Goal: Task Accomplishment & Management: Complete application form

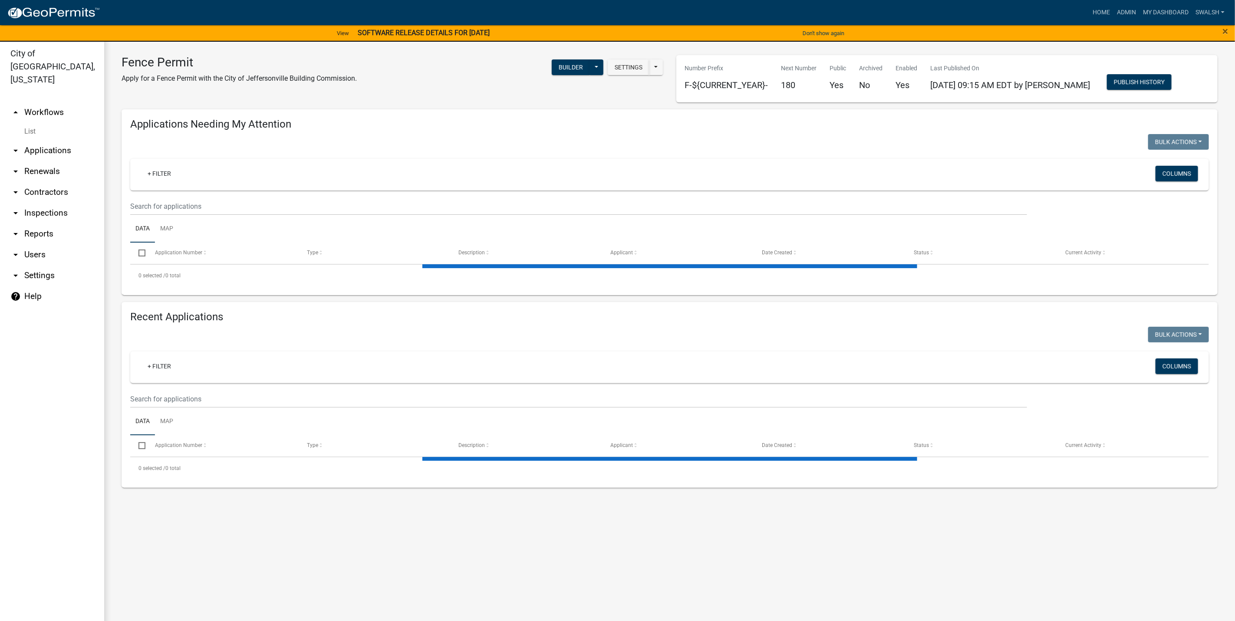
scroll to position [10, 0]
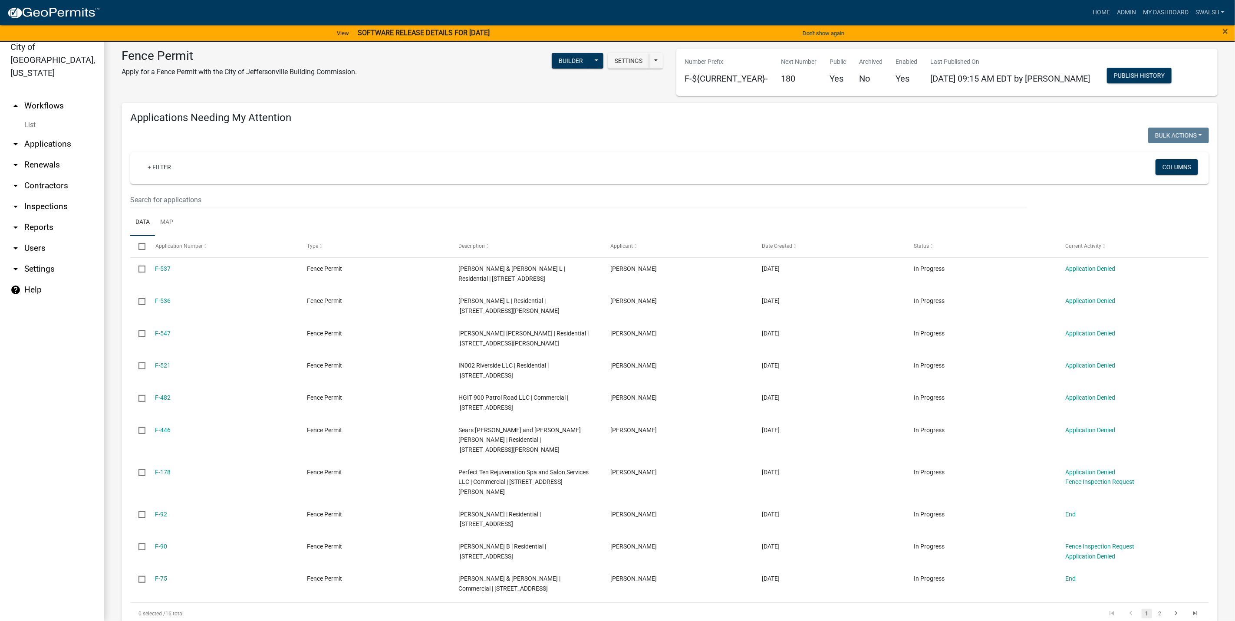
click at [46, 96] on link "arrow_drop_up Workflows" at bounding box center [52, 106] width 104 height 21
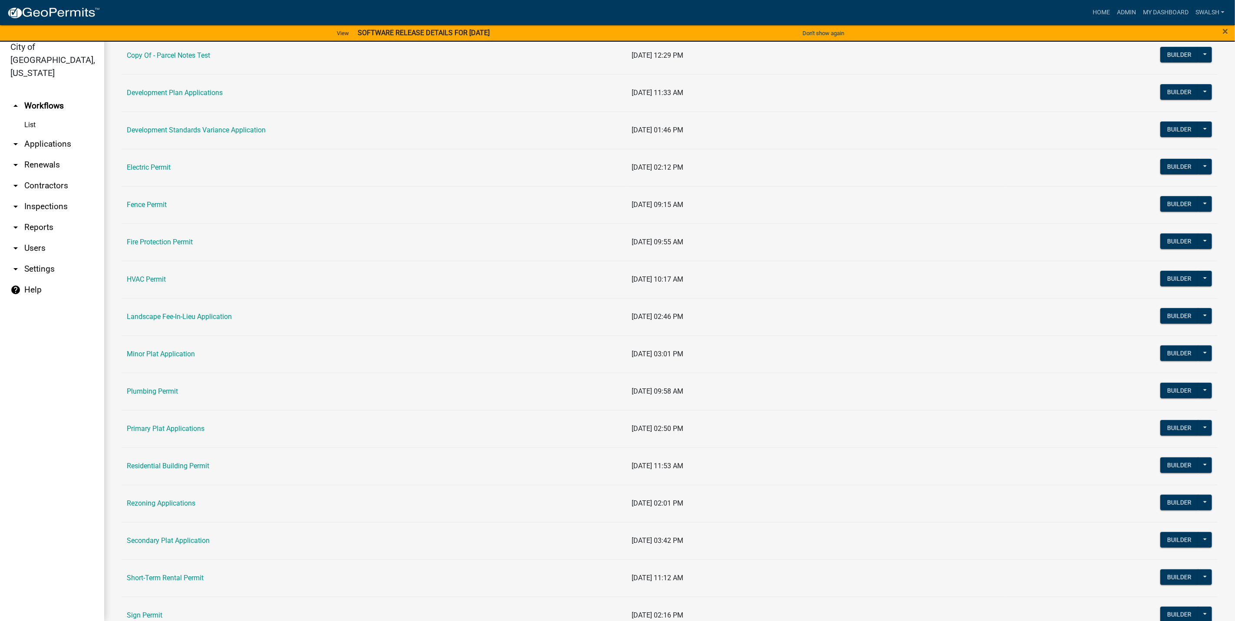
scroll to position [195, 0]
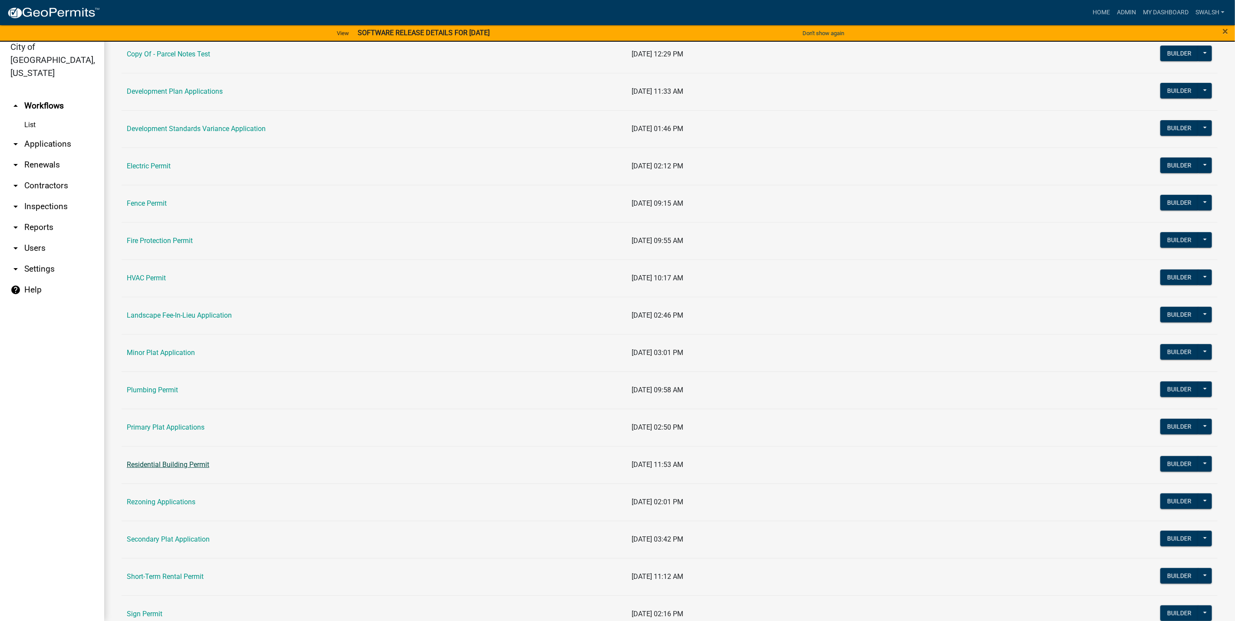
click at [201, 465] on link "Residential Building Permit" at bounding box center [168, 465] width 82 height 8
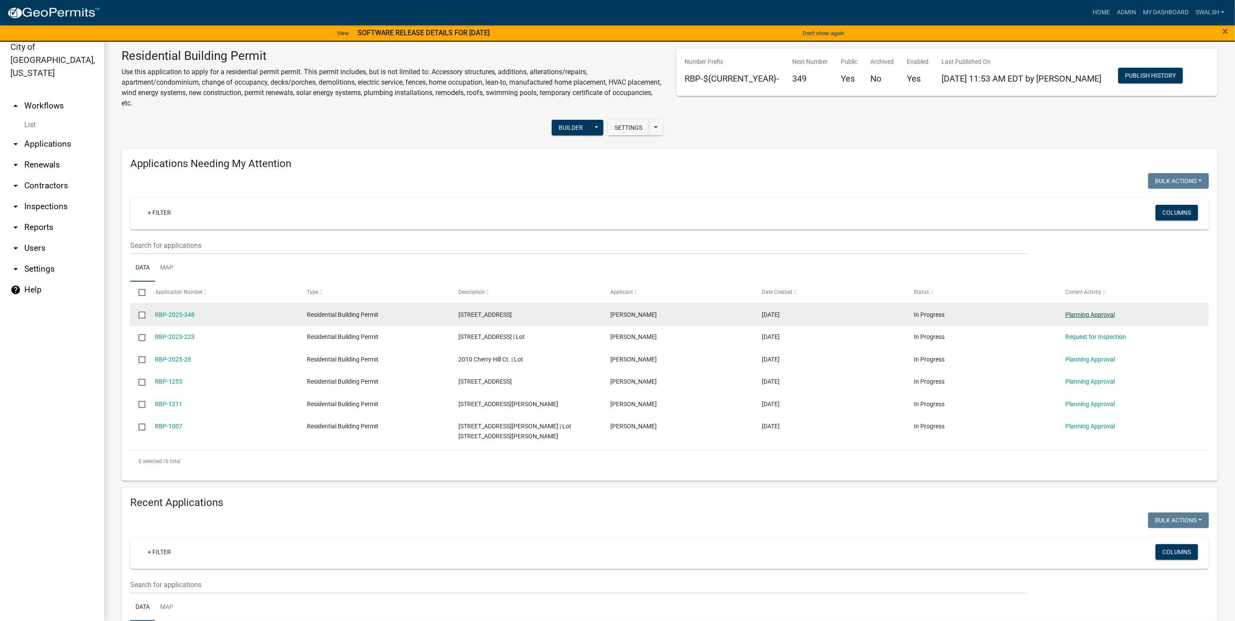
click at [1106, 312] on link "Planning Approval" at bounding box center [1090, 314] width 49 height 7
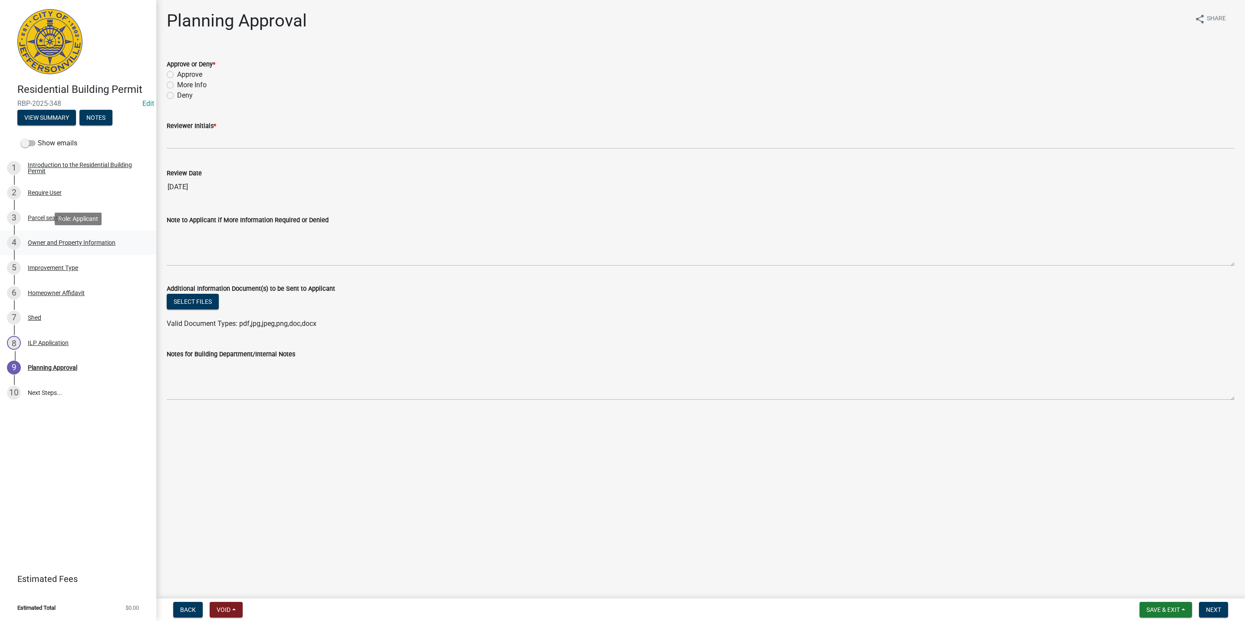
click at [55, 232] on link "4 Owner and Property Information" at bounding box center [78, 243] width 156 height 25
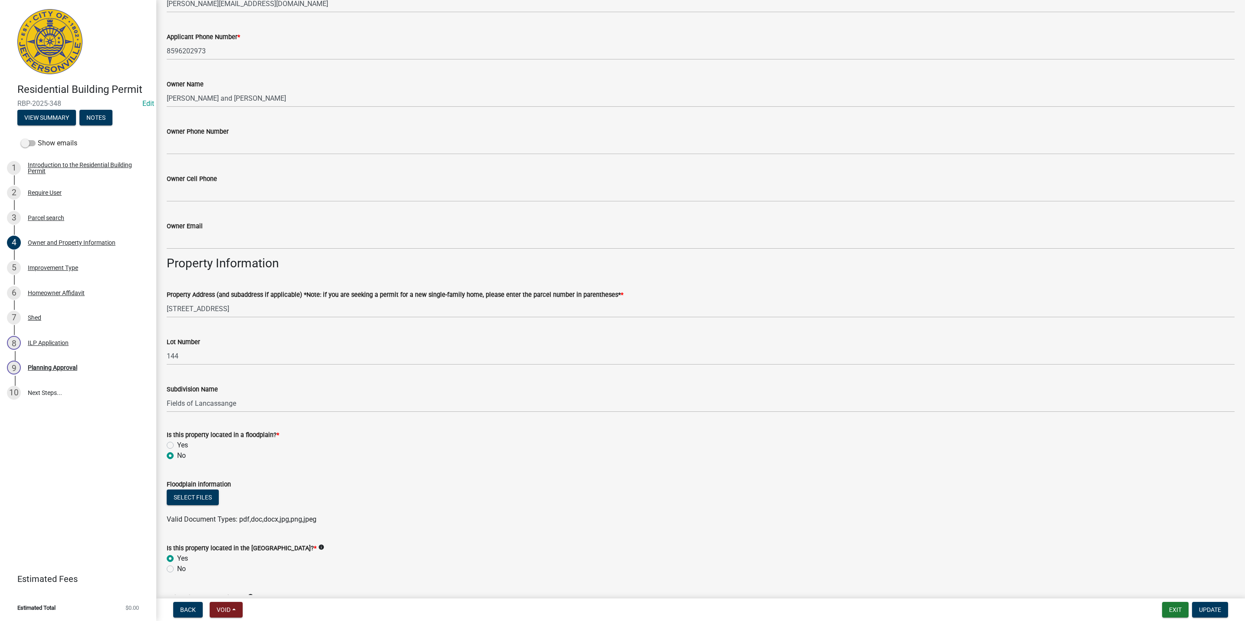
scroll to position [260, 0]
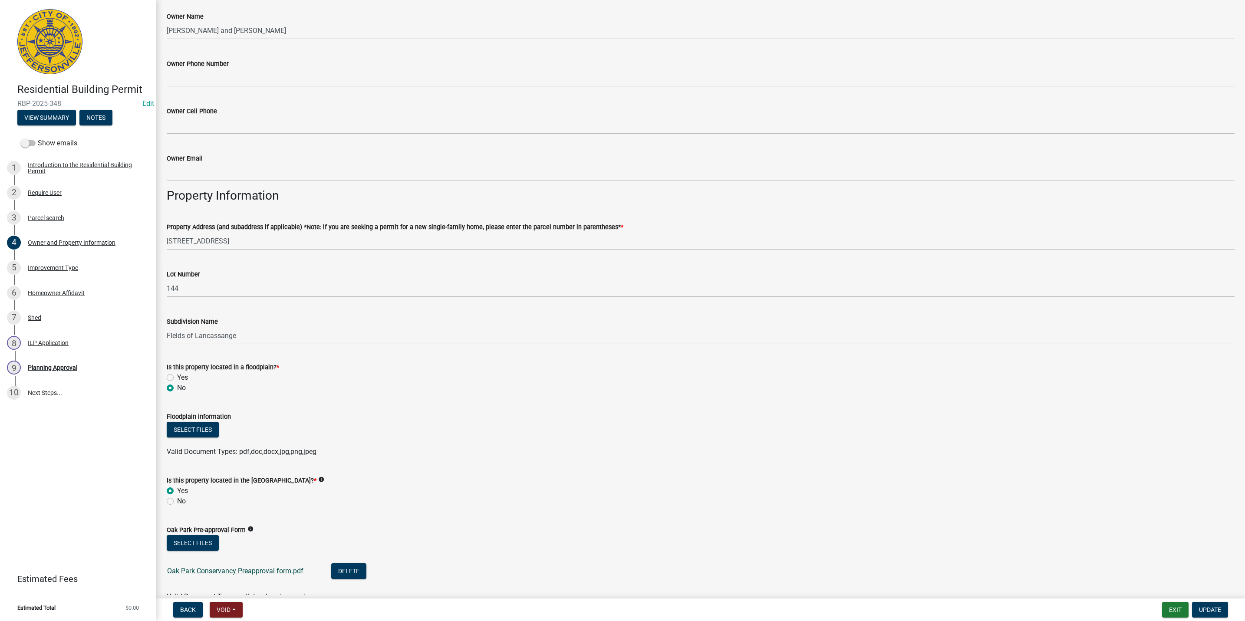
click at [251, 570] on link "Oak Park Conservancy Preapproval form.pdf" at bounding box center [235, 571] width 136 height 8
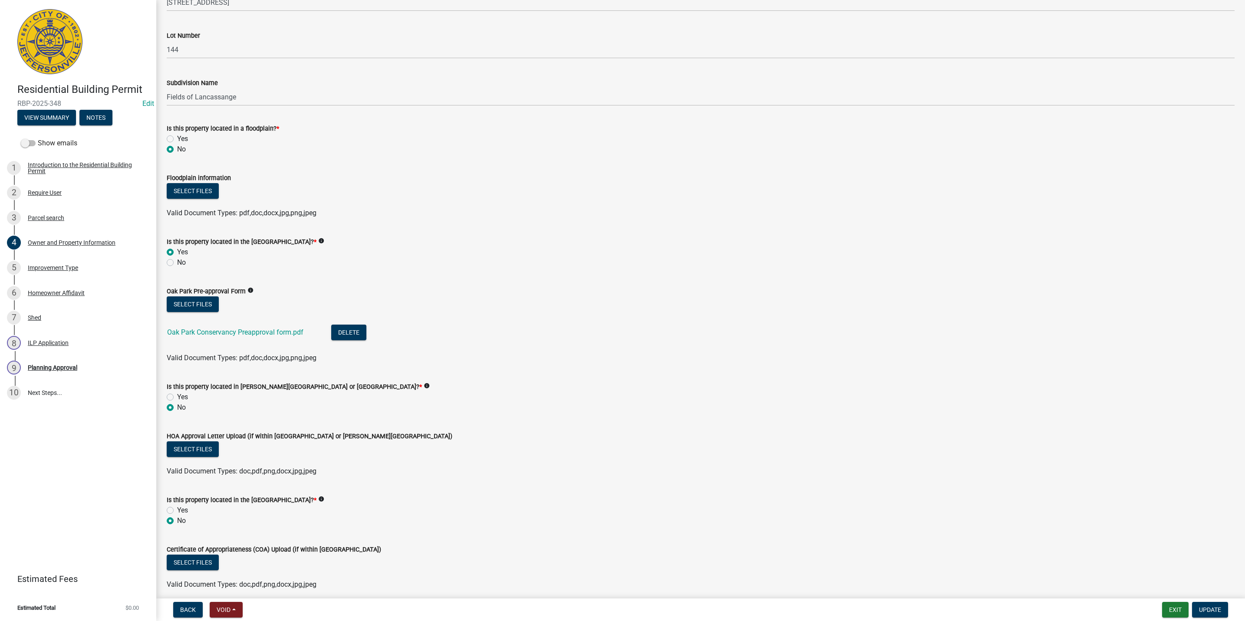
scroll to position [535, 0]
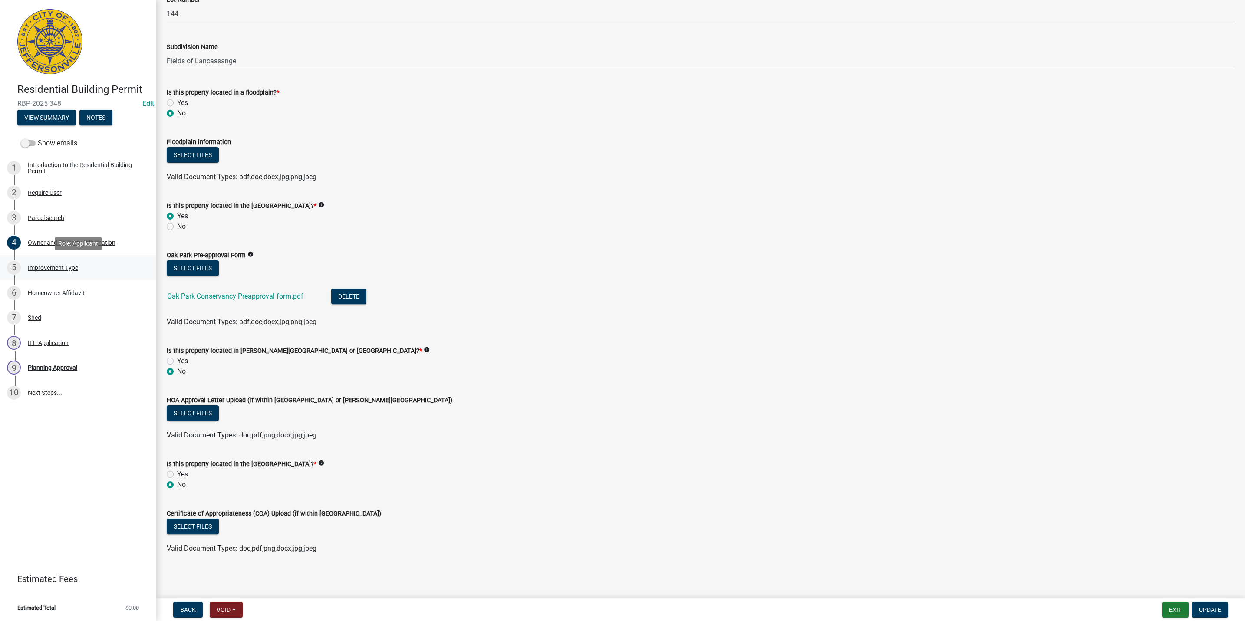
click at [74, 266] on div "Improvement Type" at bounding box center [53, 268] width 50 height 6
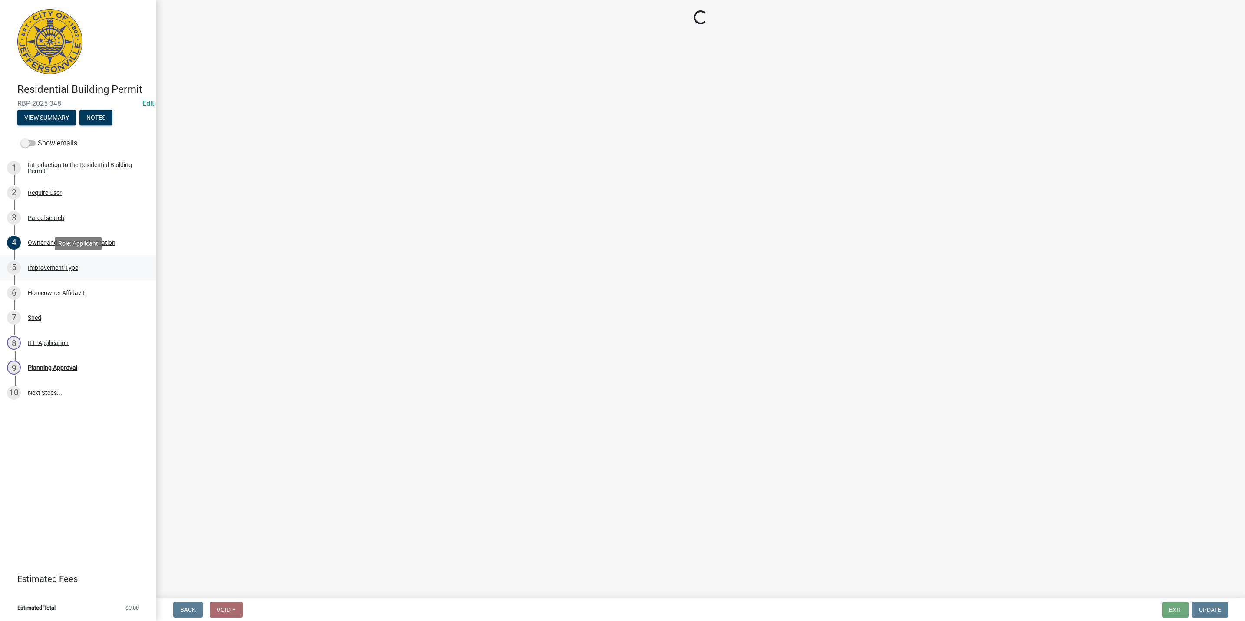
scroll to position [0, 0]
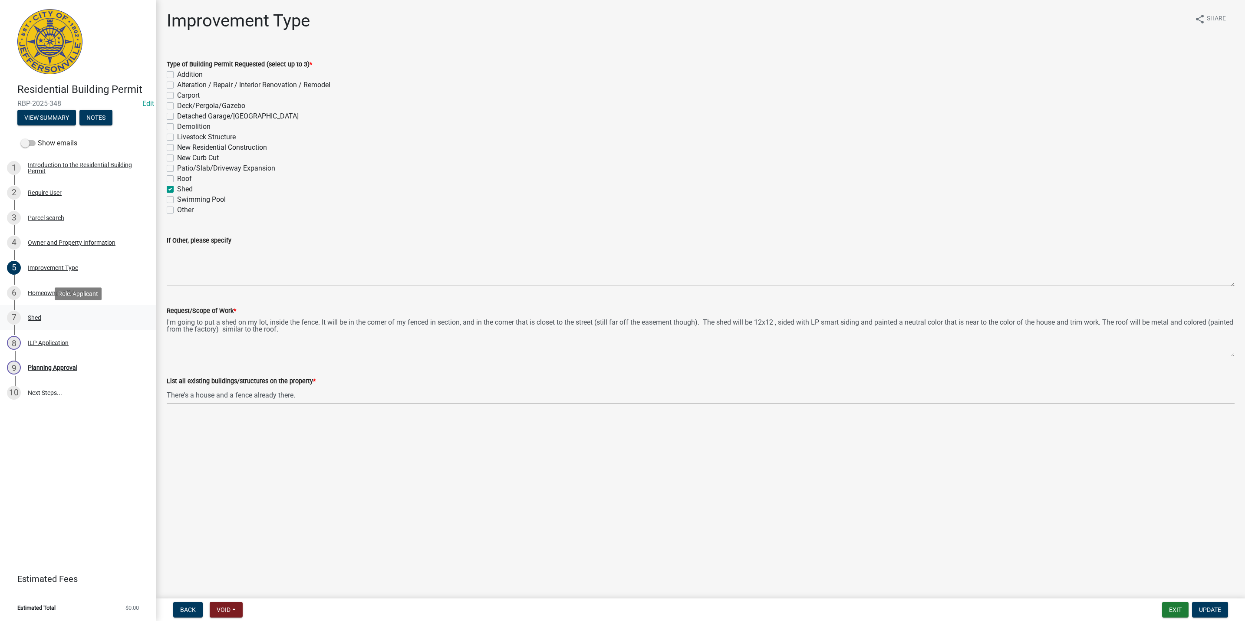
click at [70, 321] on div "7 Shed" at bounding box center [74, 318] width 135 height 14
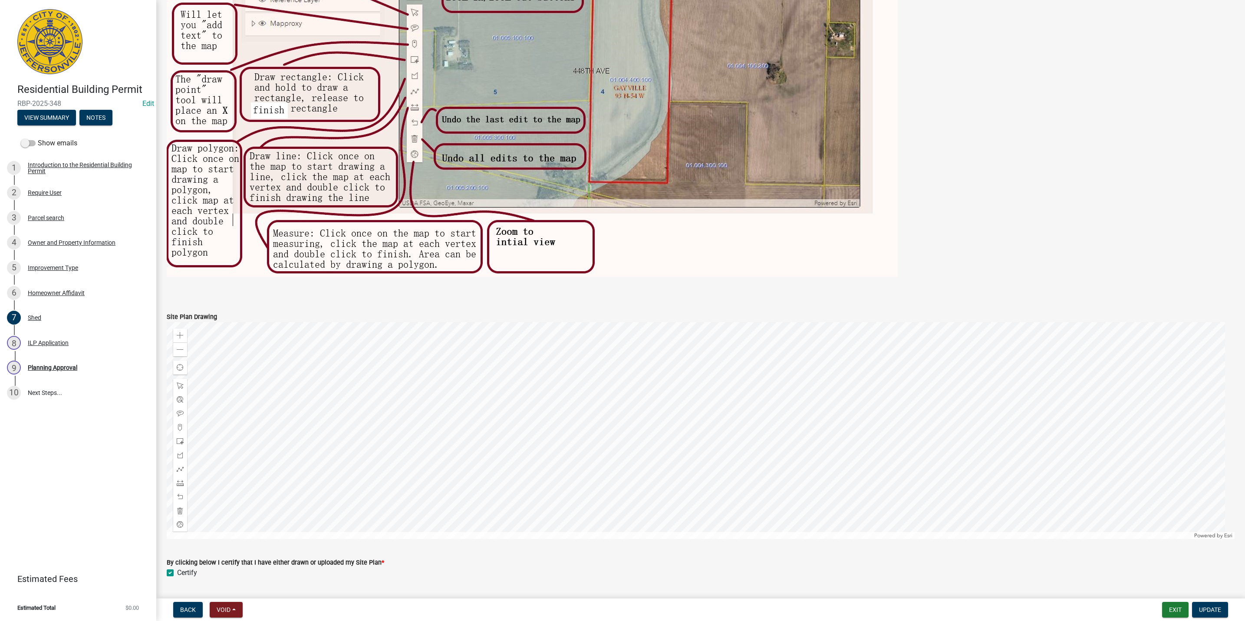
scroll to position [391, 0]
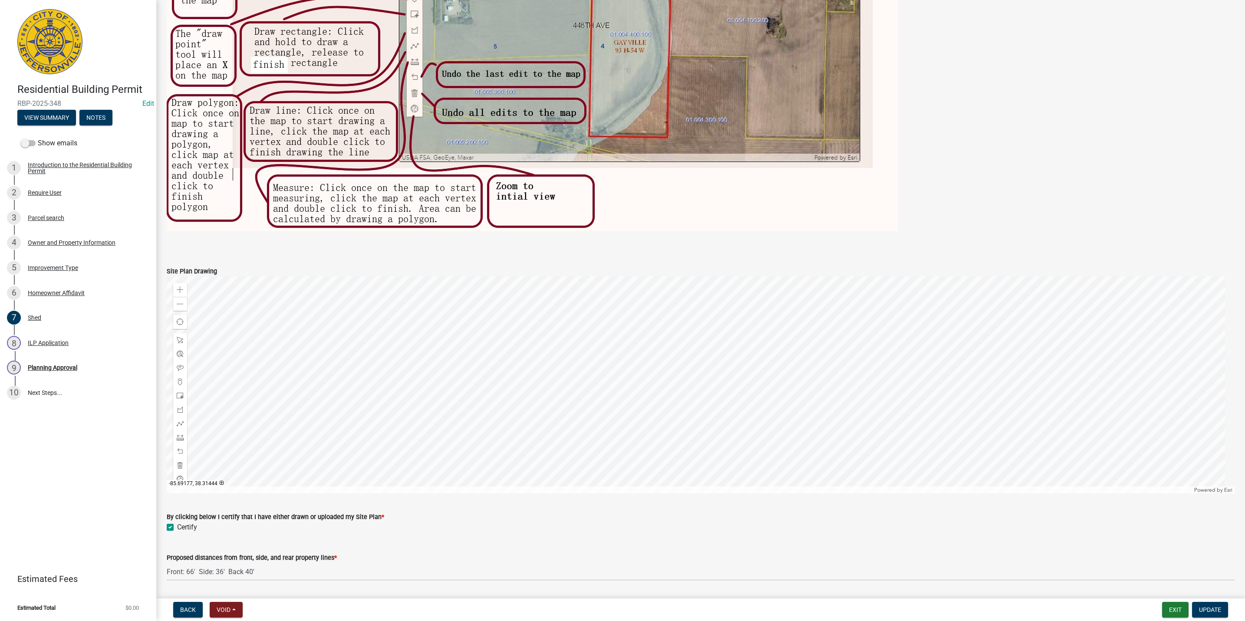
click at [931, 289] on div at bounding box center [701, 385] width 1068 height 217
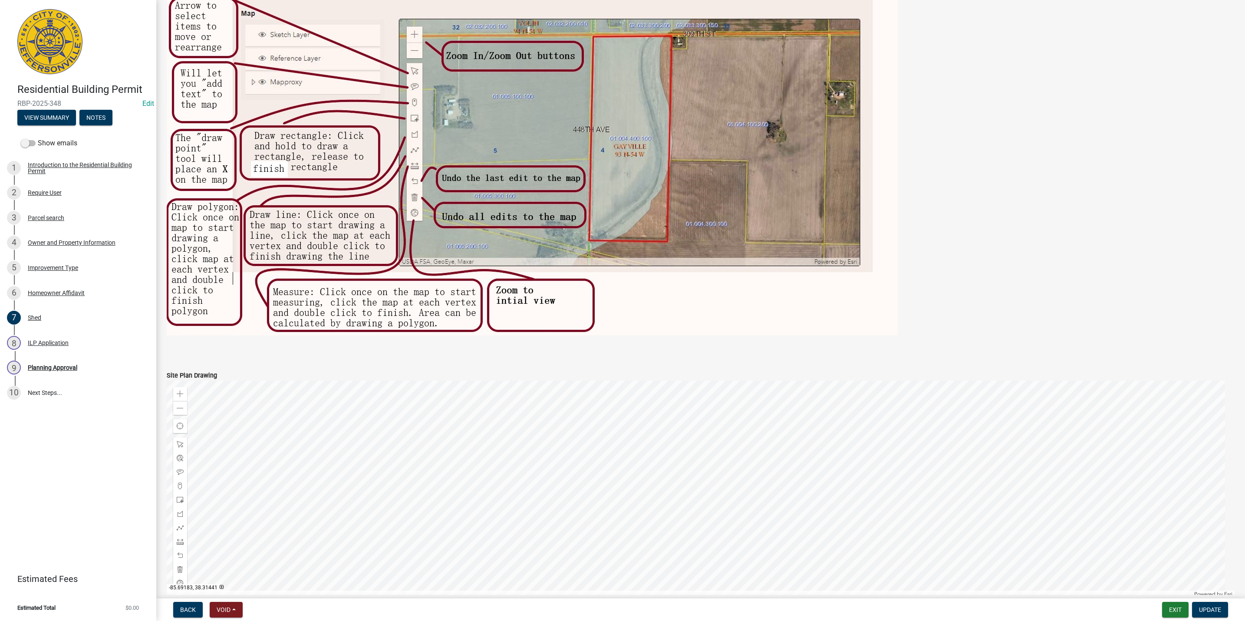
scroll to position [285, 0]
click at [179, 410] on span at bounding box center [180, 409] width 7 height 7
click at [692, 460] on div at bounding box center [701, 490] width 1068 height 217
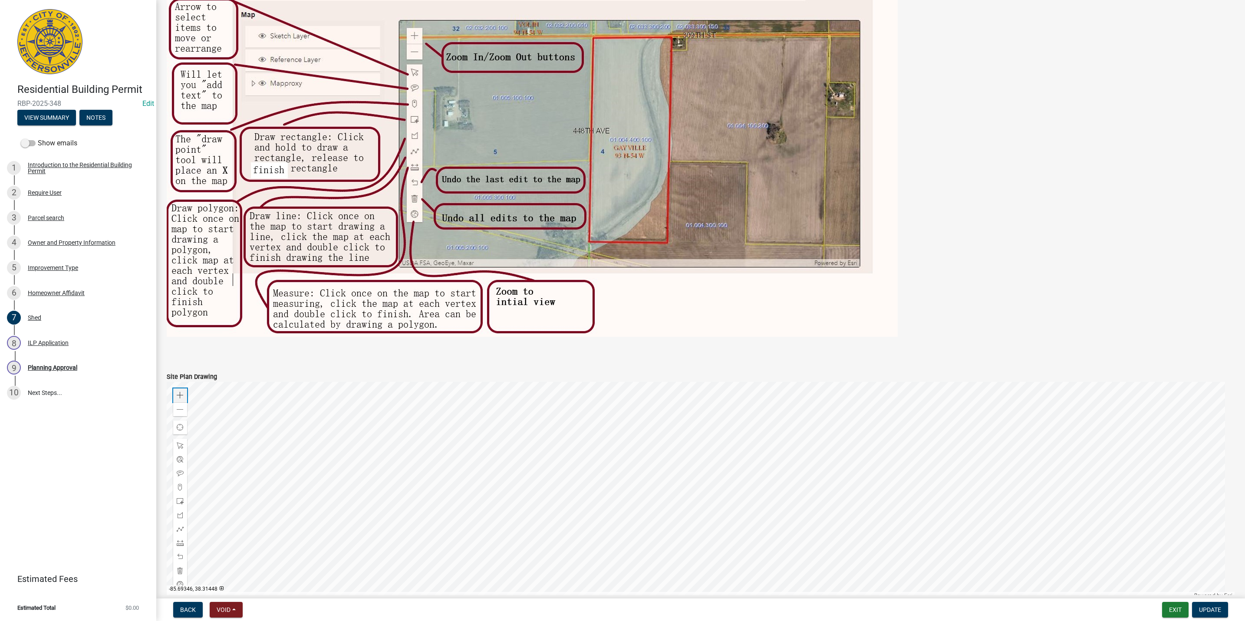
click at [177, 394] on span at bounding box center [180, 395] width 7 height 7
click at [717, 524] on div at bounding box center [701, 490] width 1068 height 217
click at [178, 543] on span at bounding box center [180, 543] width 7 height 7
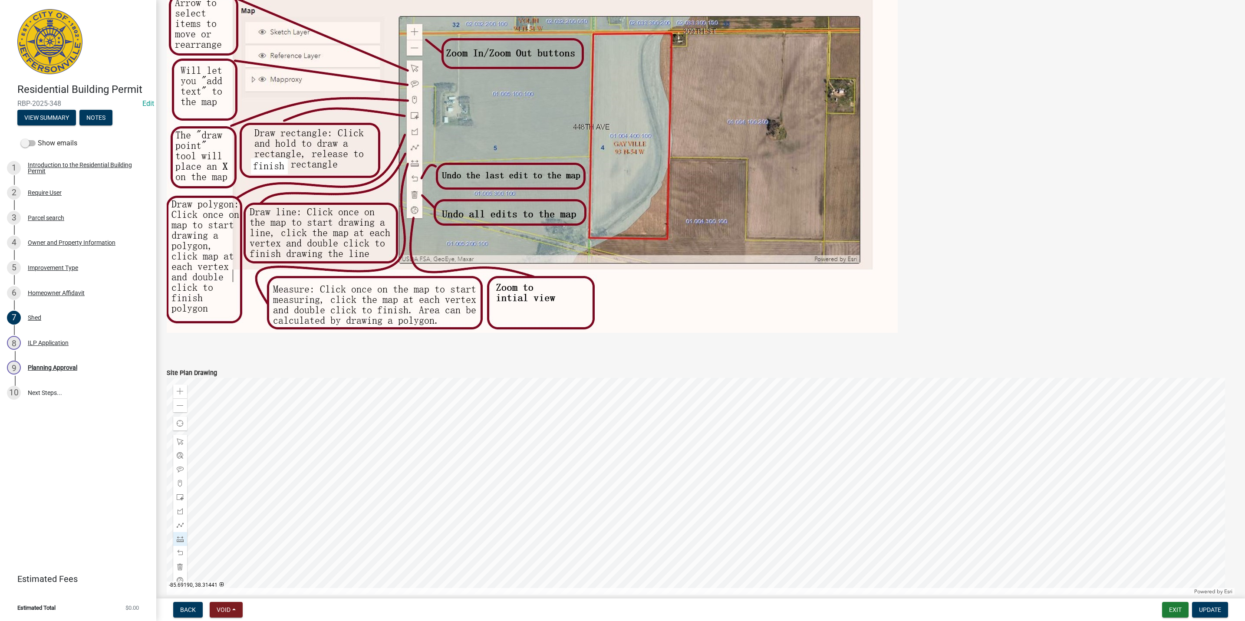
click at [543, 494] on div at bounding box center [701, 486] width 1068 height 217
click at [571, 568] on div at bounding box center [701, 486] width 1068 height 217
click at [542, 495] on div at bounding box center [701, 486] width 1068 height 217
click at [465, 537] on div at bounding box center [701, 486] width 1068 height 217
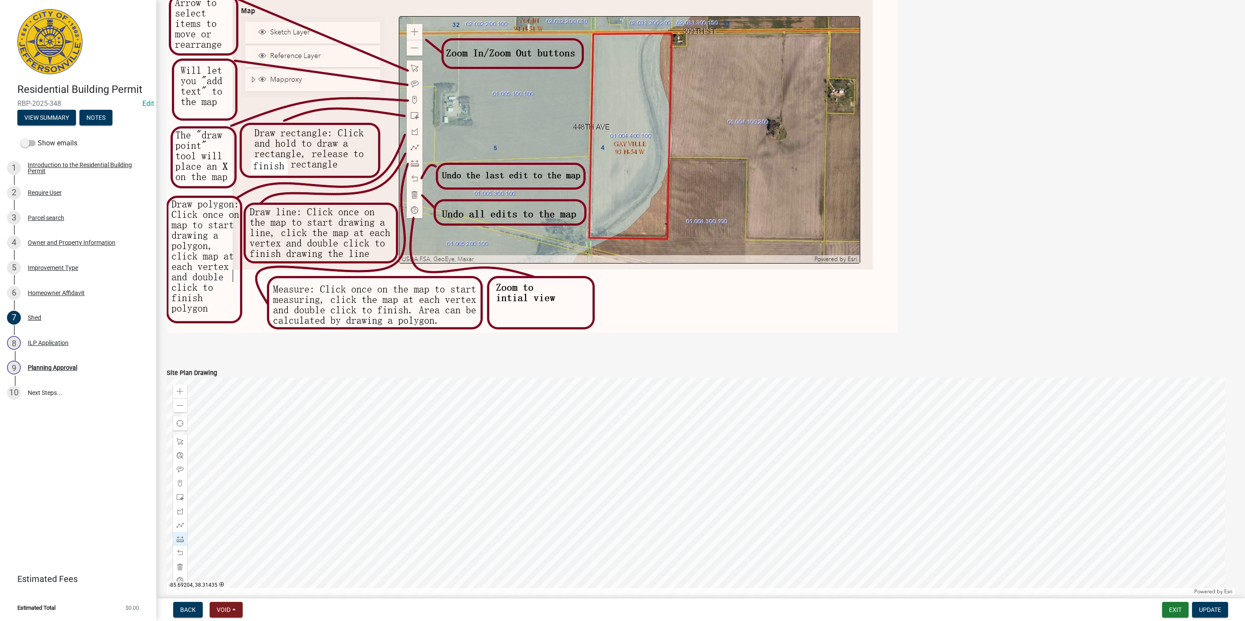
click at [465, 537] on div at bounding box center [701, 486] width 1068 height 217
click at [558, 482] on div at bounding box center [701, 486] width 1068 height 217
click at [692, 417] on div at bounding box center [701, 486] width 1068 height 217
click at [66, 362] on div "9 Planning Approval" at bounding box center [74, 368] width 135 height 14
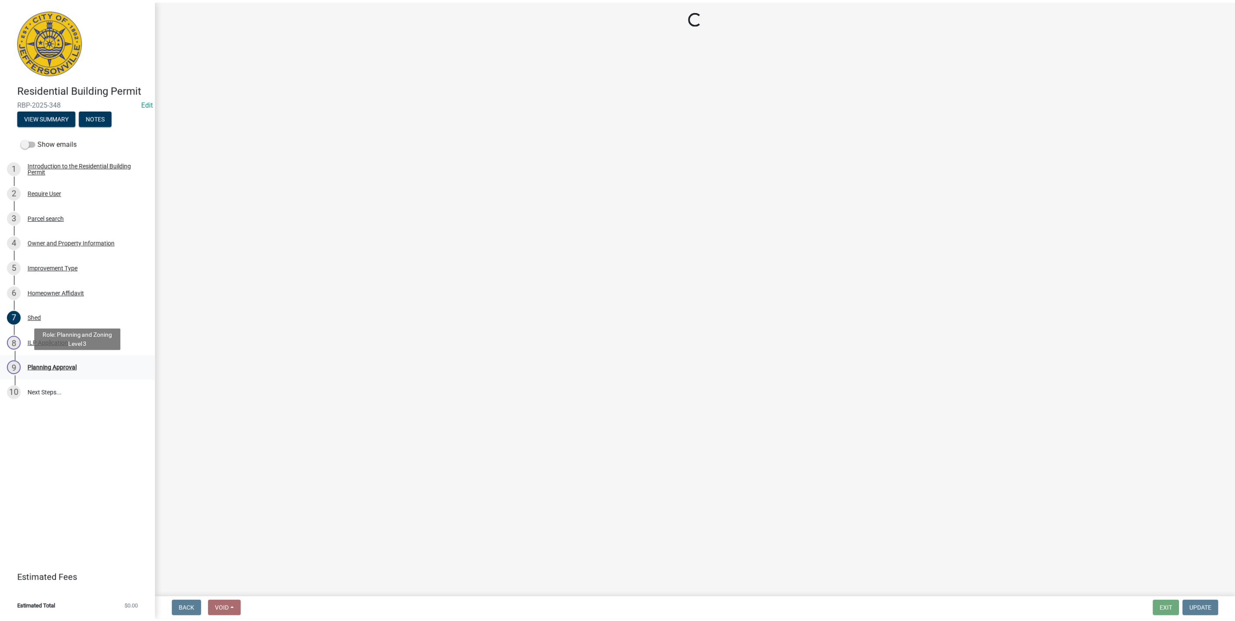
scroll to position [0, 0]
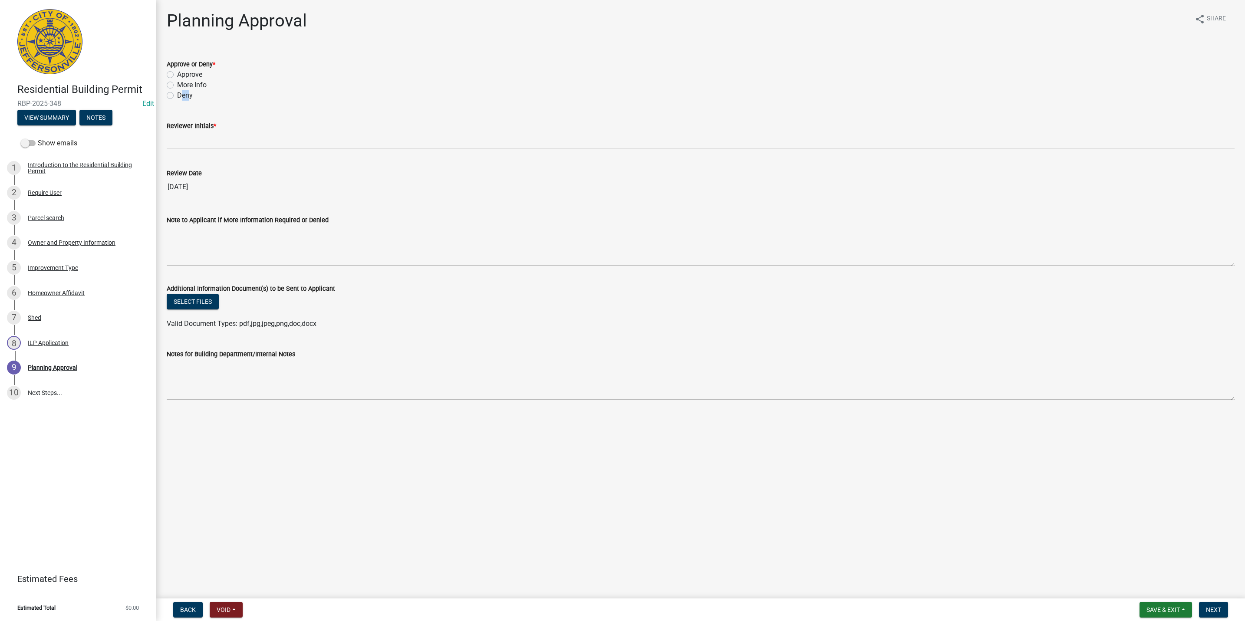
click at [187, 90] on label "Deny" at bounding box center [185, 95] width 16 height 10
drag, startPoint x: 187, startPoint y: 90, endPoint x: 181, endPoint y: 81, distance: 10.7
click at [181, 81] on label "More Info" at bounding box center [192, 85] width 30 height 10
click at [181, 81] on input "More Info" at bounding box center [180, 83] width 6 height 6
radio input "true"
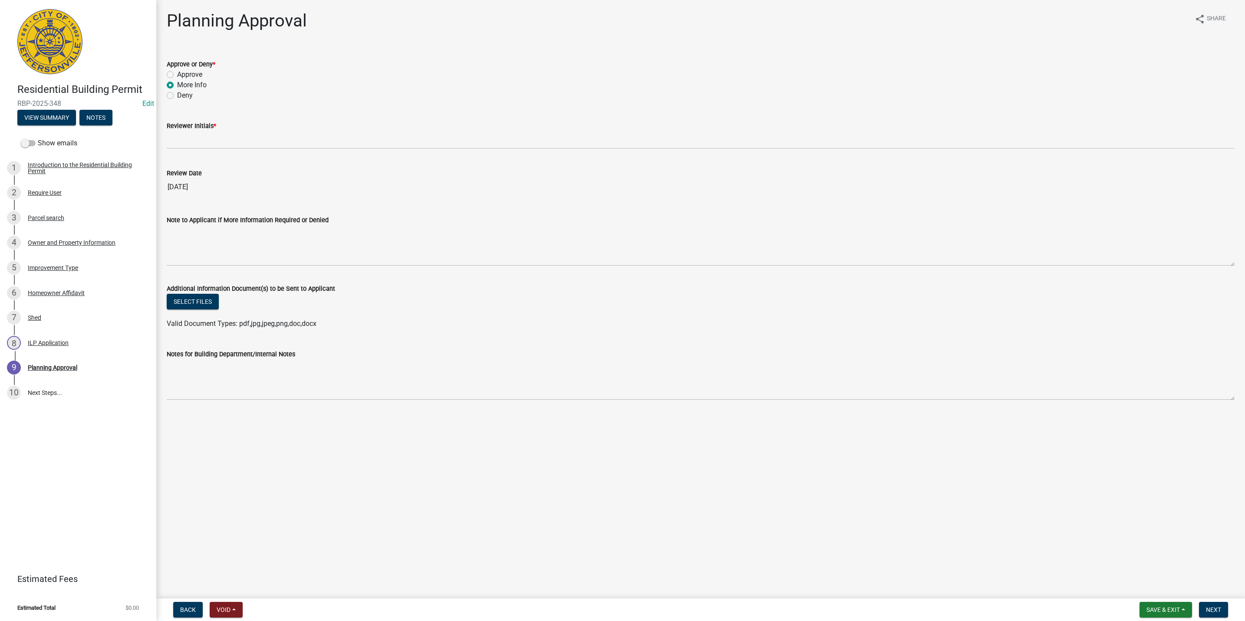
click at [173, 126] on label "Reviewer Initials *" at bounding box center [191, 126] width 49 height 6
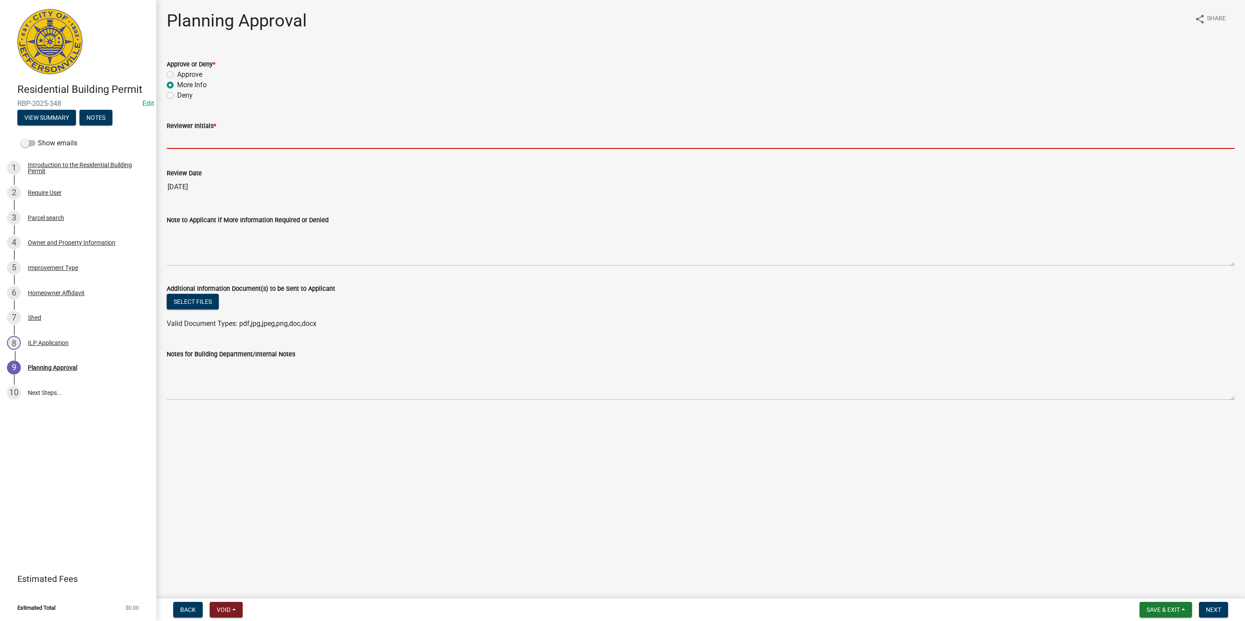
click at [173, 131] on input "Reviewer Initials *" at bounding box center [701, 140] width 1068 height 18
click at [174, 132] on input "Reviewer Initials *" at bounding box center [701, 140] width 1068 height 18
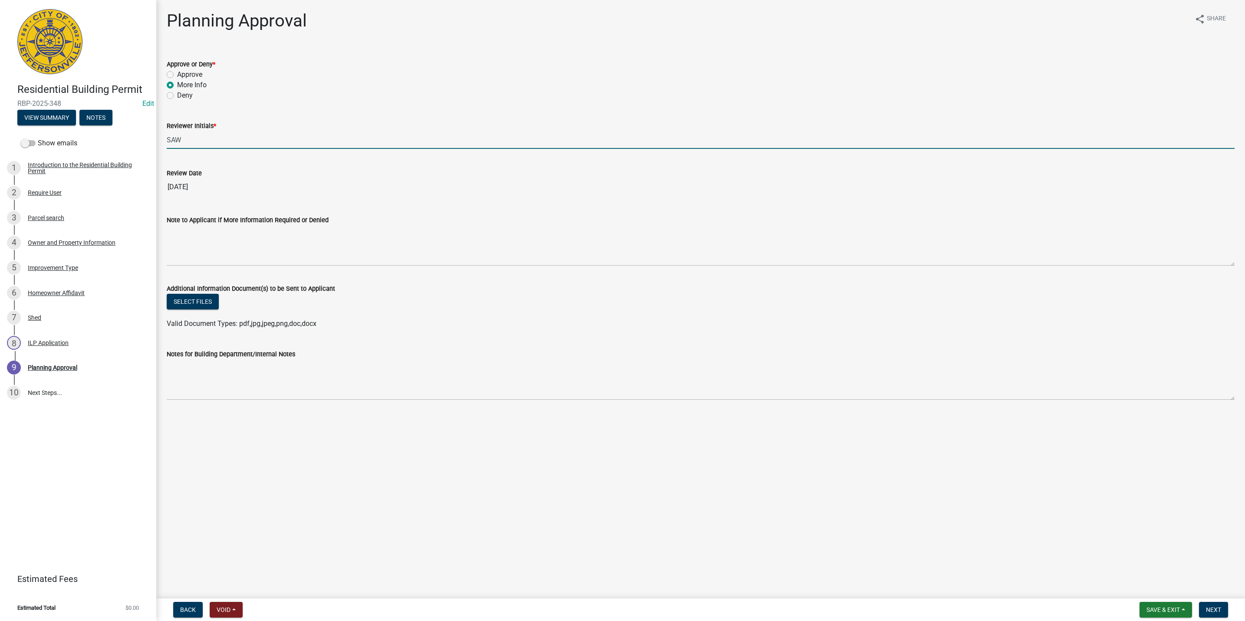
type input "SAW"
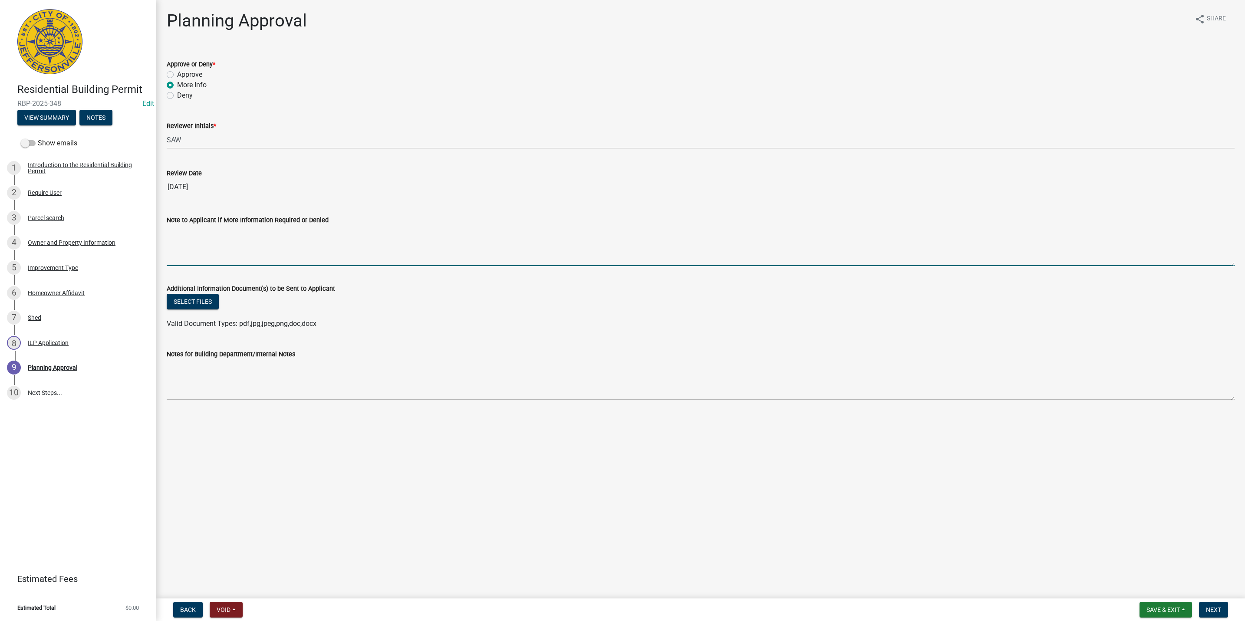
type textarea "z"
type textarea "The Oak Park Conservancy approval you submitted is their template available onl…"
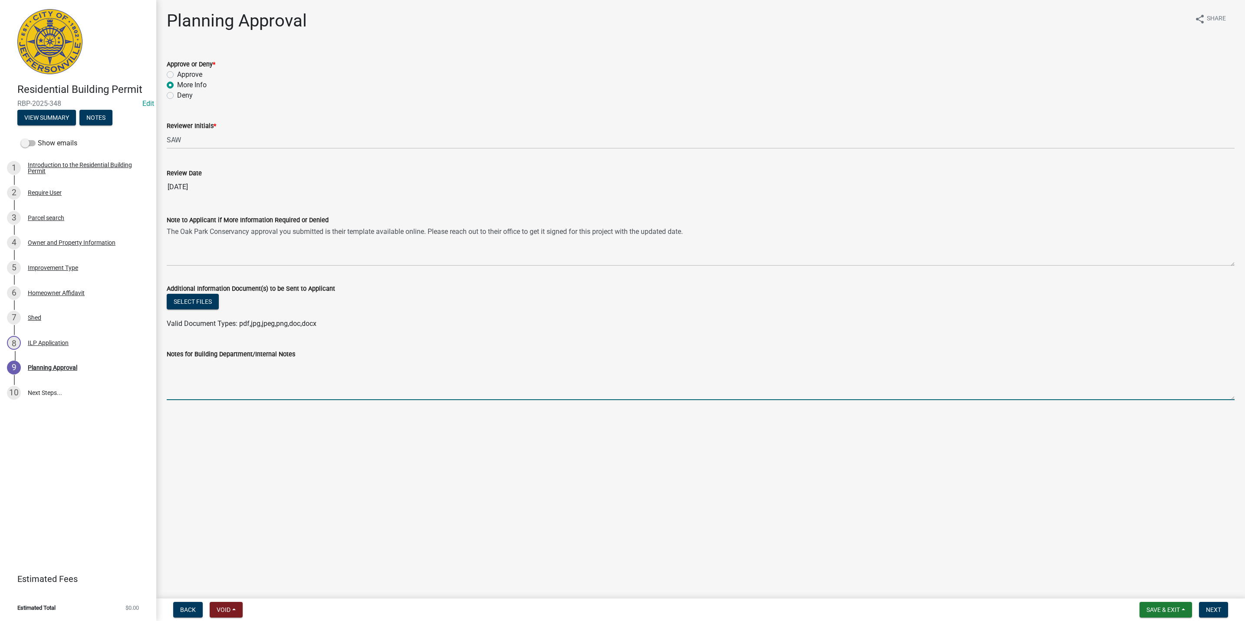
click at [172, 376] on textarea "Notes for Building Department/Internal Notes" at bounding box center [701, 379] width 1068 height 41
drag, startPoint x: 170, startPoint y: 365, endPoint x: 137, endPoint y: 366, distance: 32.6
click at [138, 365] on div "Residential Building Permit RBP-2025-348 Edit View Summary Notes Show emails 1 …" at bounding box center [622, 310] width 1245 height 621
click at [499, 366] on textarea "Located in corner [GEOGRAPHIC_DATA], but okay as 39' off [PERSON_NAME] Dr." at bounding box center [701, 379] width 1068 height 41
type textarea "Located in corner [GEOGRAPHIC_DATA], but okay as 39' off [PERSON_NAME] Dr."
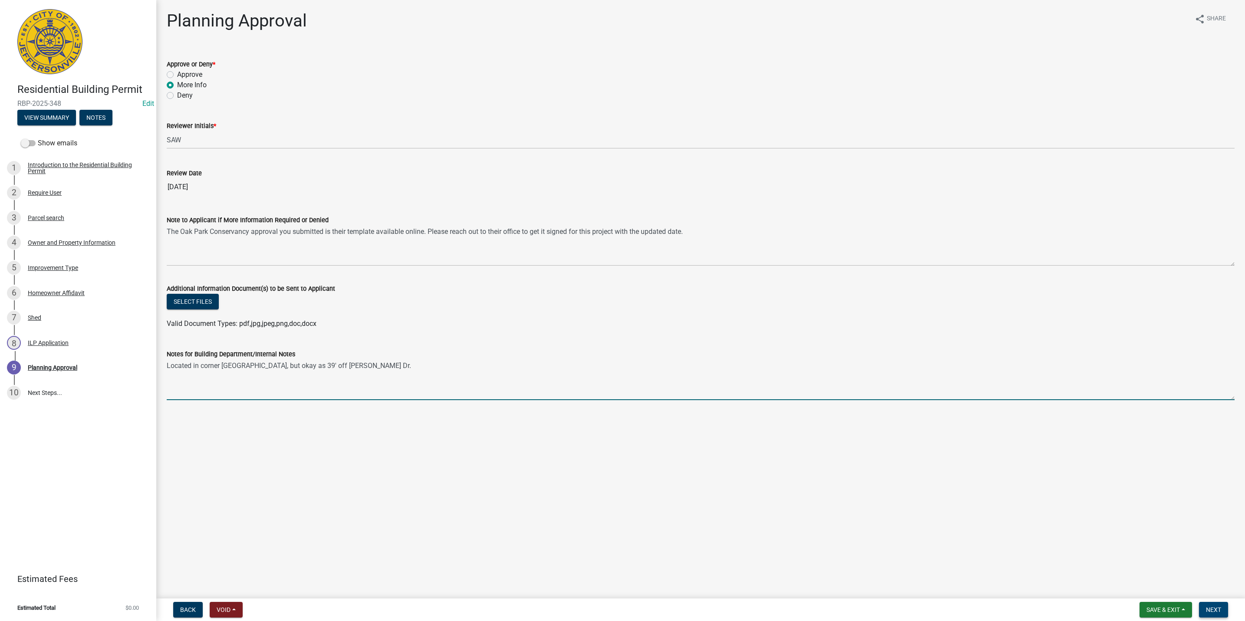
click at [1222, 607] on button "Next" at bounding box center [1213, 610] width 29 height 16
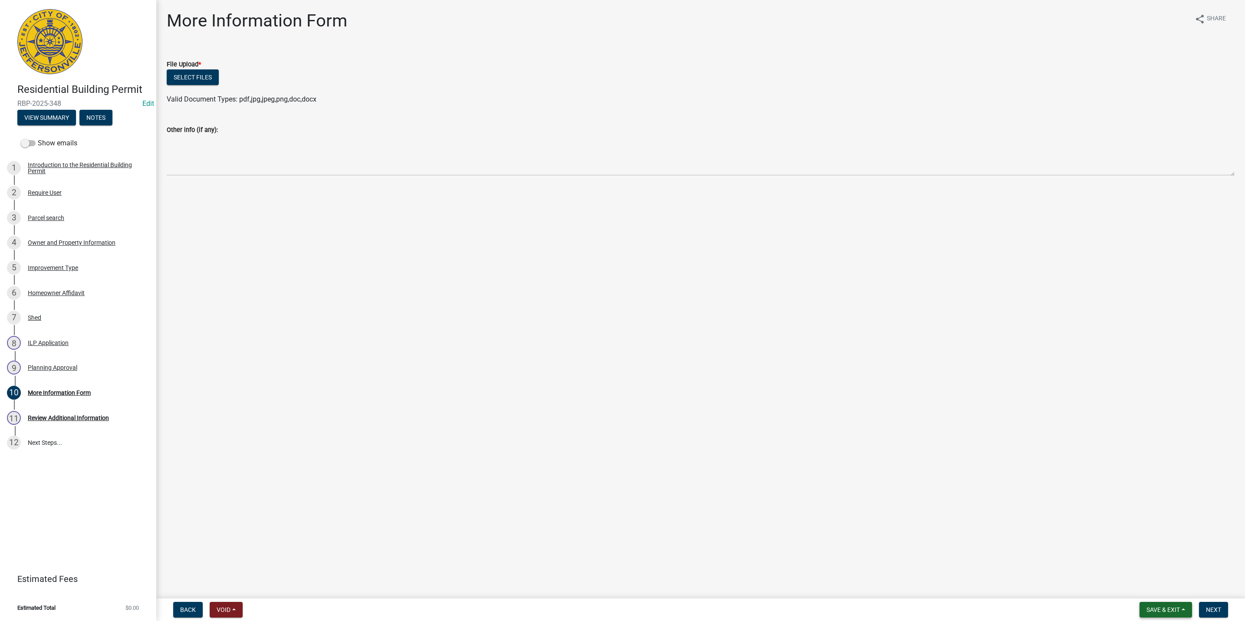
click at [1148, 606] on span "Save & Exit" at bounding box center [1162, 609] width 33 height 7
click at [1150, 586] on button "Save & Exit" at bounding box center [1157, 587] width 69 height 21
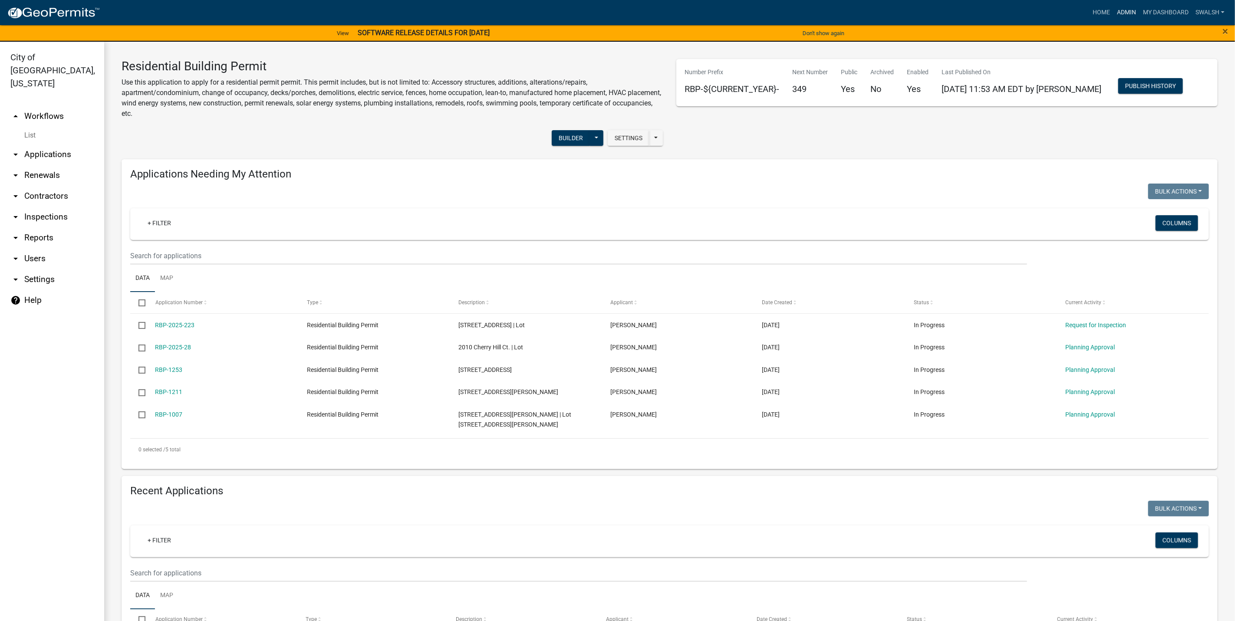
click at [1130, 7] on link "Admin" at bounding box center [1126, 12] width 26 height 16
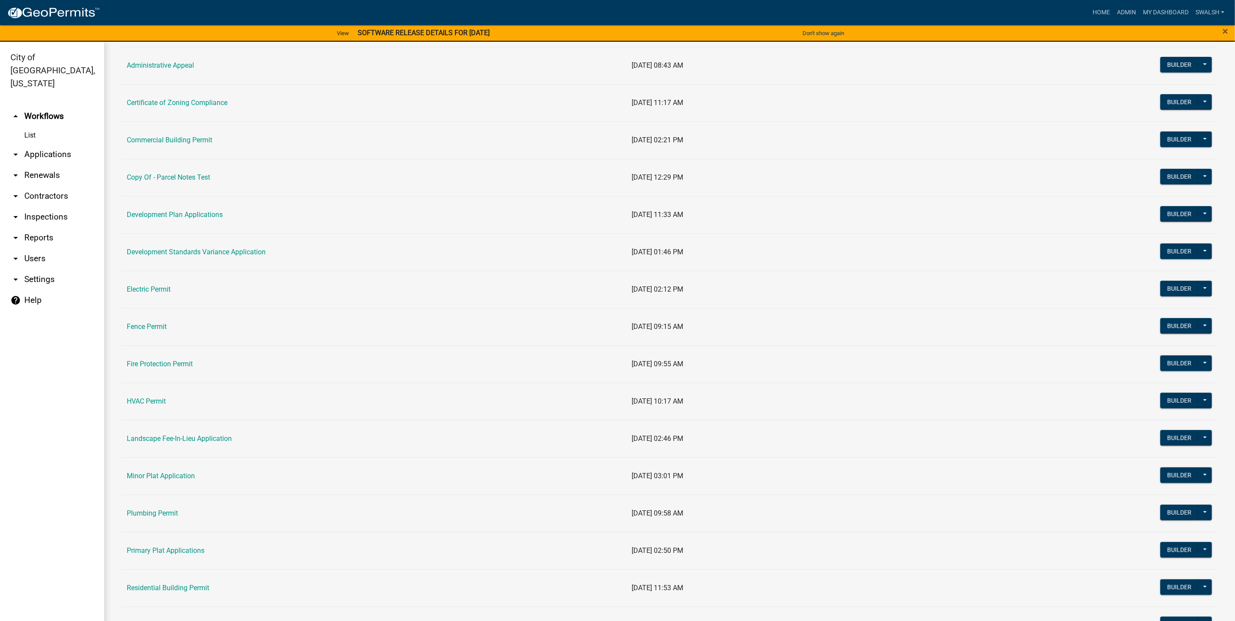
scroll to position [195, 0]
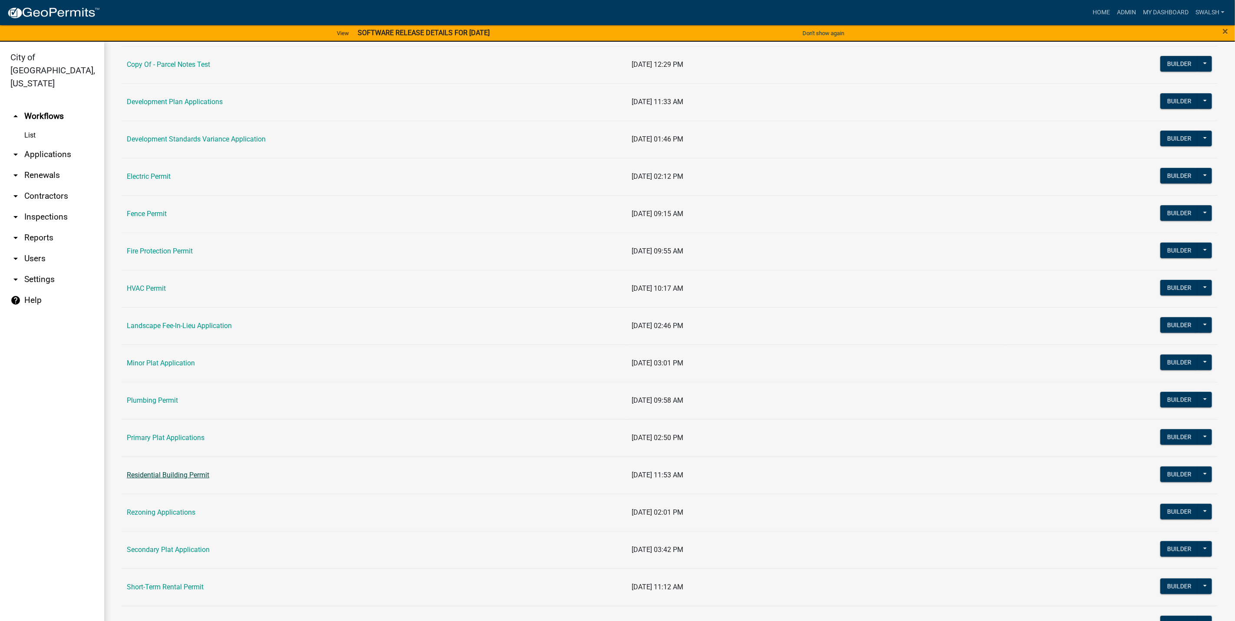
click at [194, 479] on link "Residential Building Permit" at bounding box center [168, 475] width 82 height 8
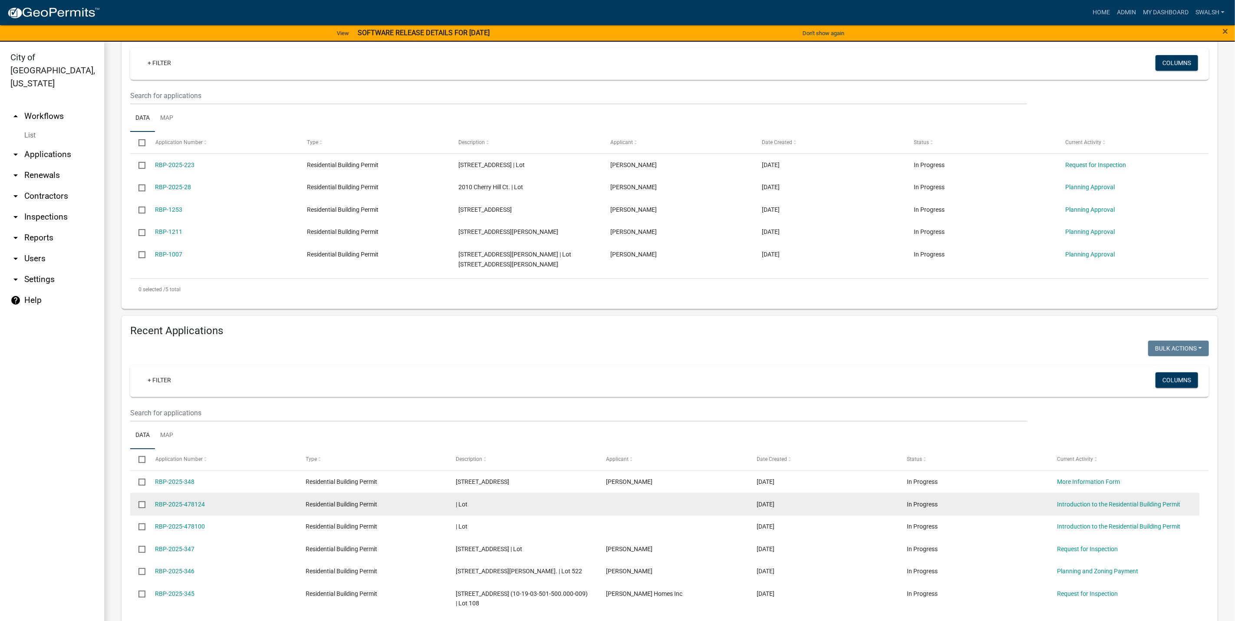
scroll to position [195, 0]
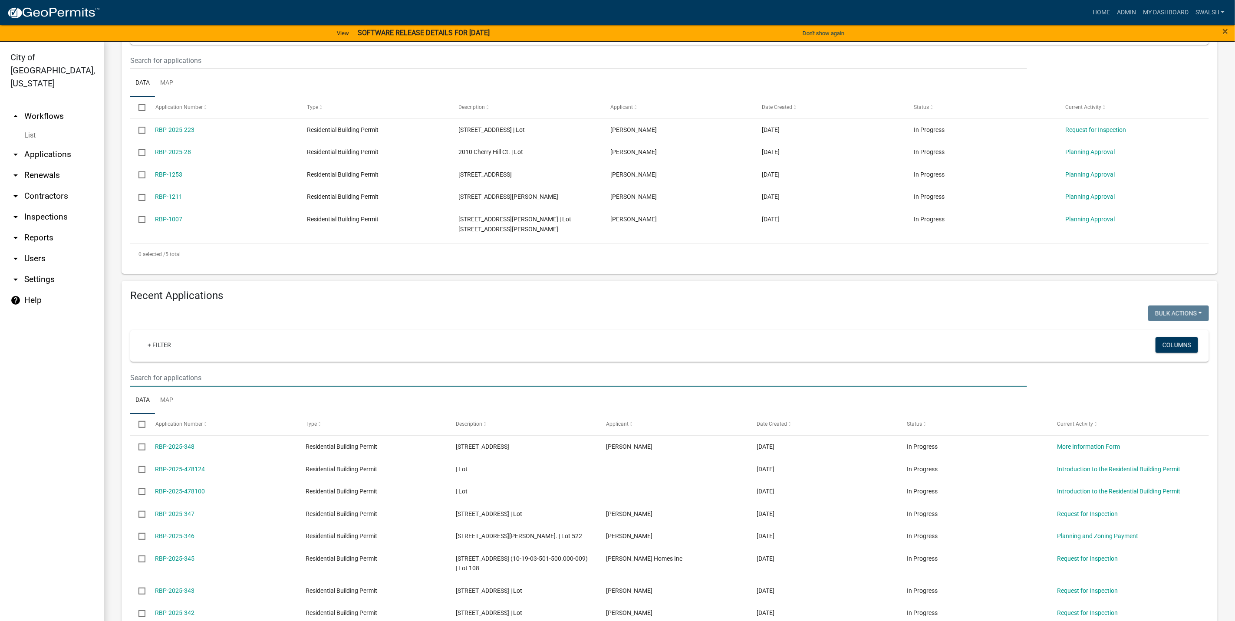
click at [219, 369] on input "text" at bounding box center [578, 378] width 897 height 18
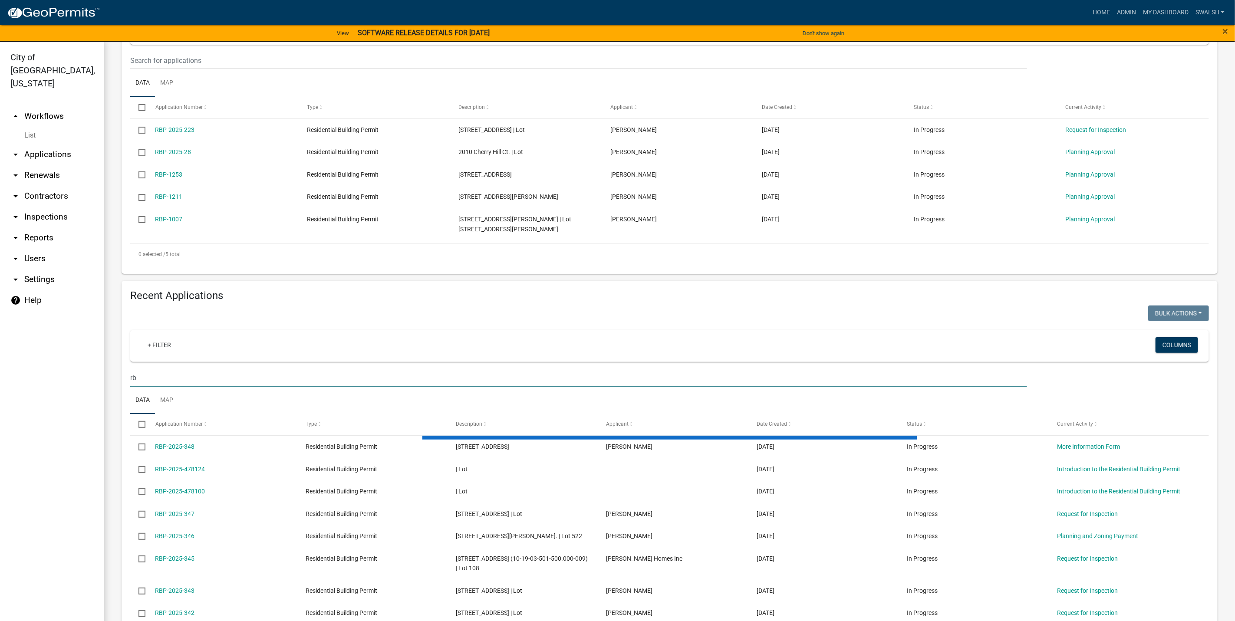
type input "r"
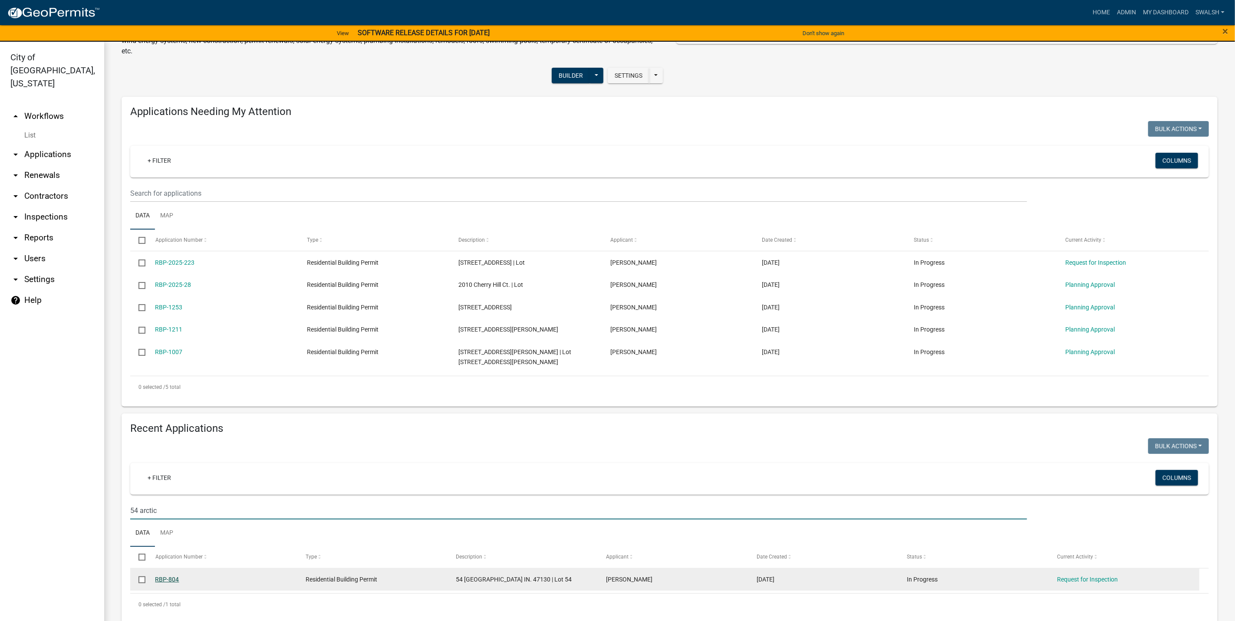
type input "54 arctic"
click at [160, 576] on link "RBP-804" at bounding box center [167, 579] width 24 height 7
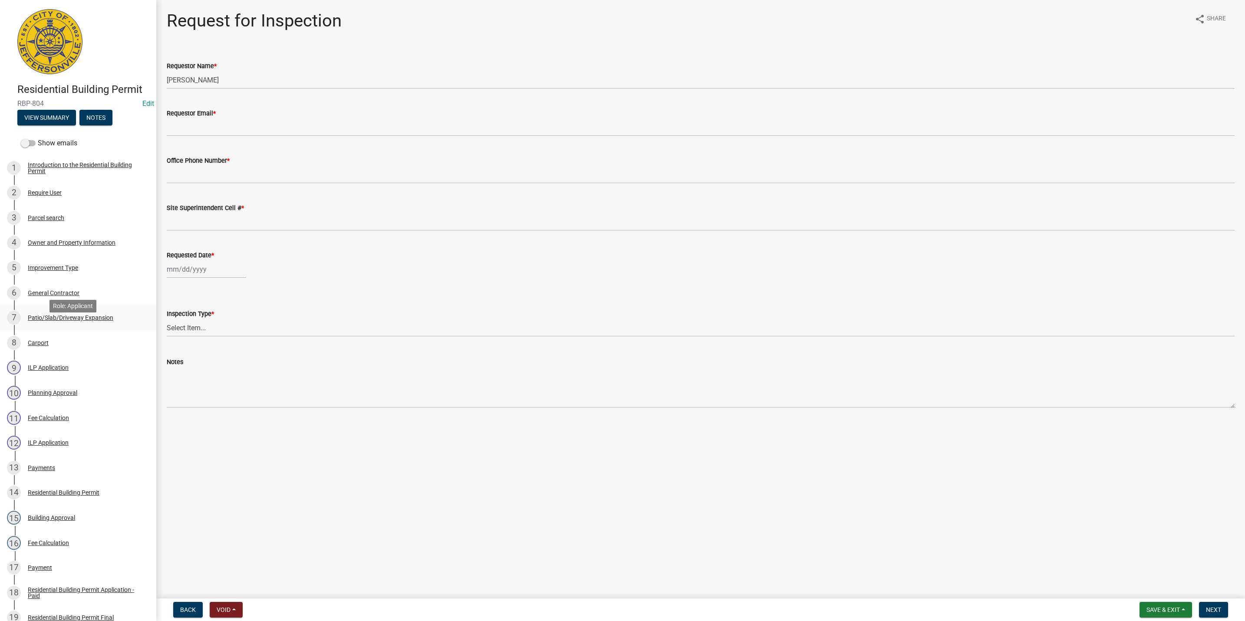
click at [79, 321] on div "Patio/Slab/Driveway Expansion" at bounding box center [71, 318] width 86 height 6
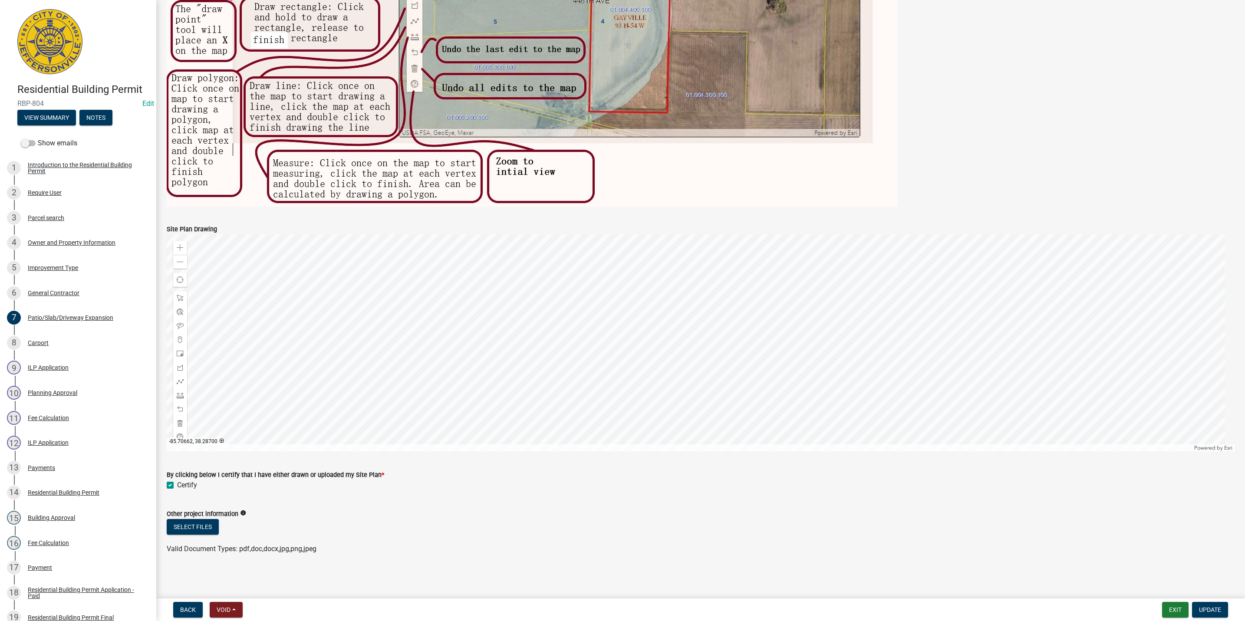
scroll to position [513, 0]
click at [72, 348] on div "8 Carport" at bounding box center [74, 343] width 135 height 14
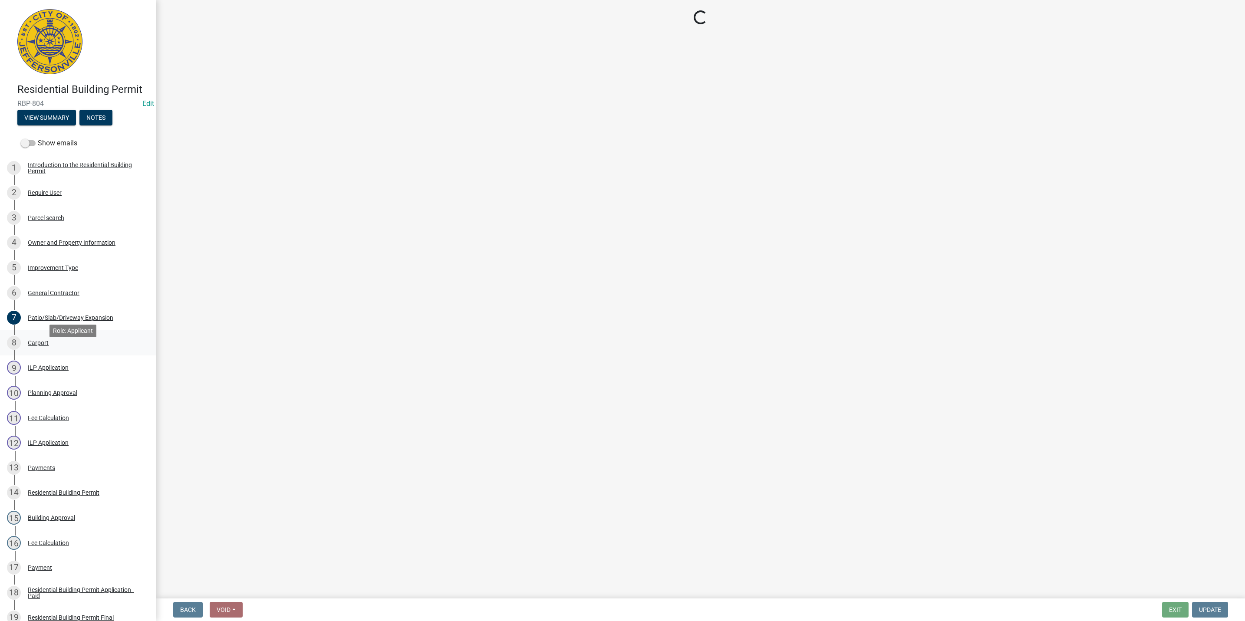
scroll to position [0, 0]
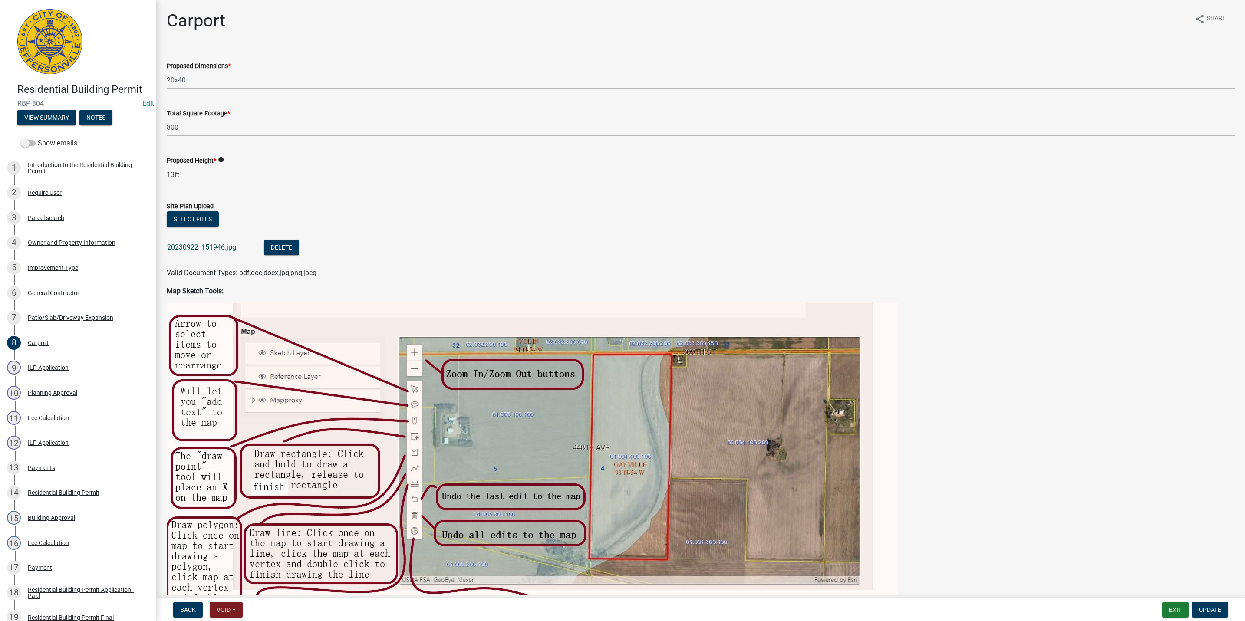
click at [218, 247] on link "20230922_151946.jpg" at bounding box center [201, 247] width 69 height 8
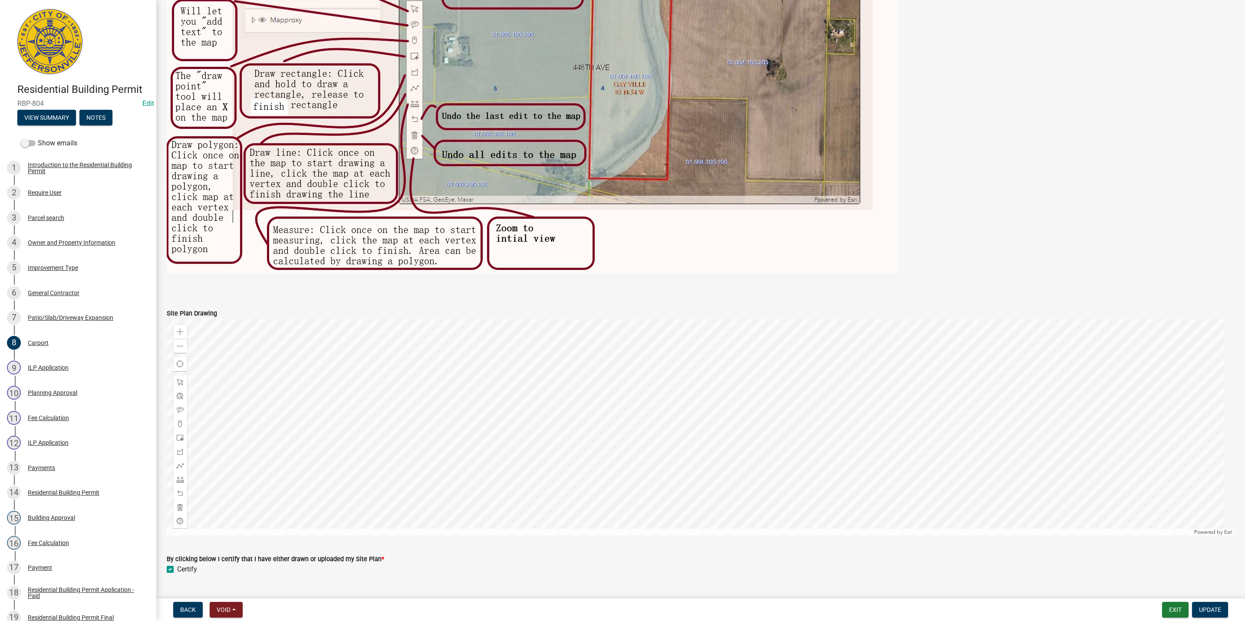
scroll to position [512, 0]
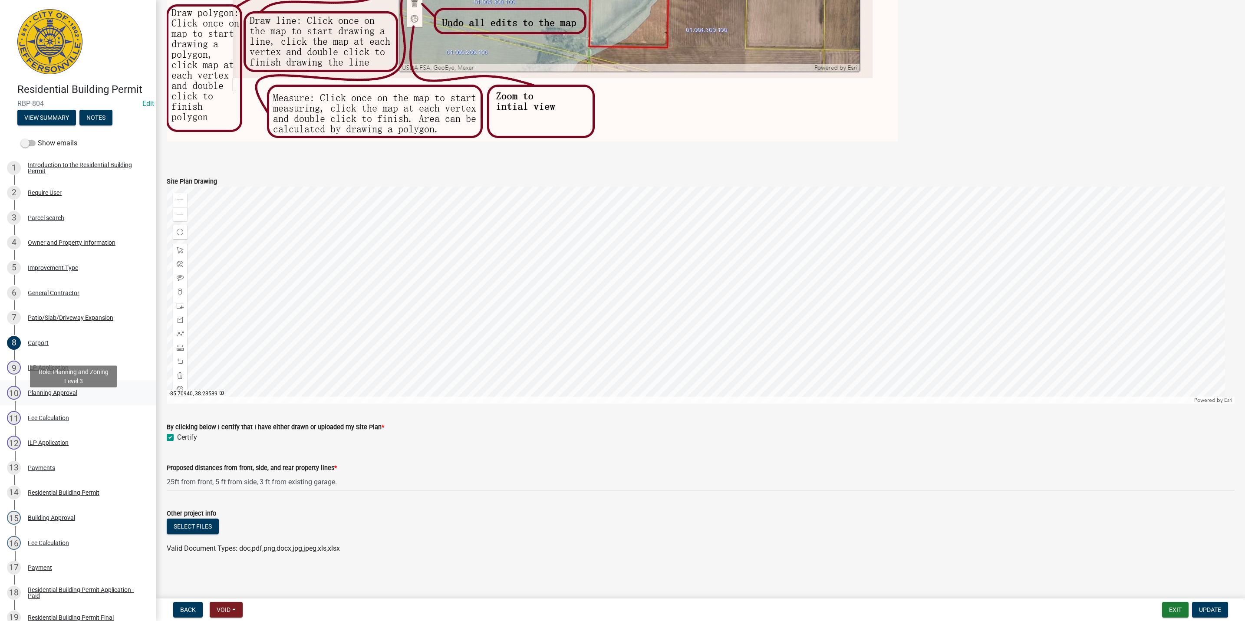
click at [59, 400] on div "10 Planning Approval" at bounding box center [74, 393] width 135 height 14
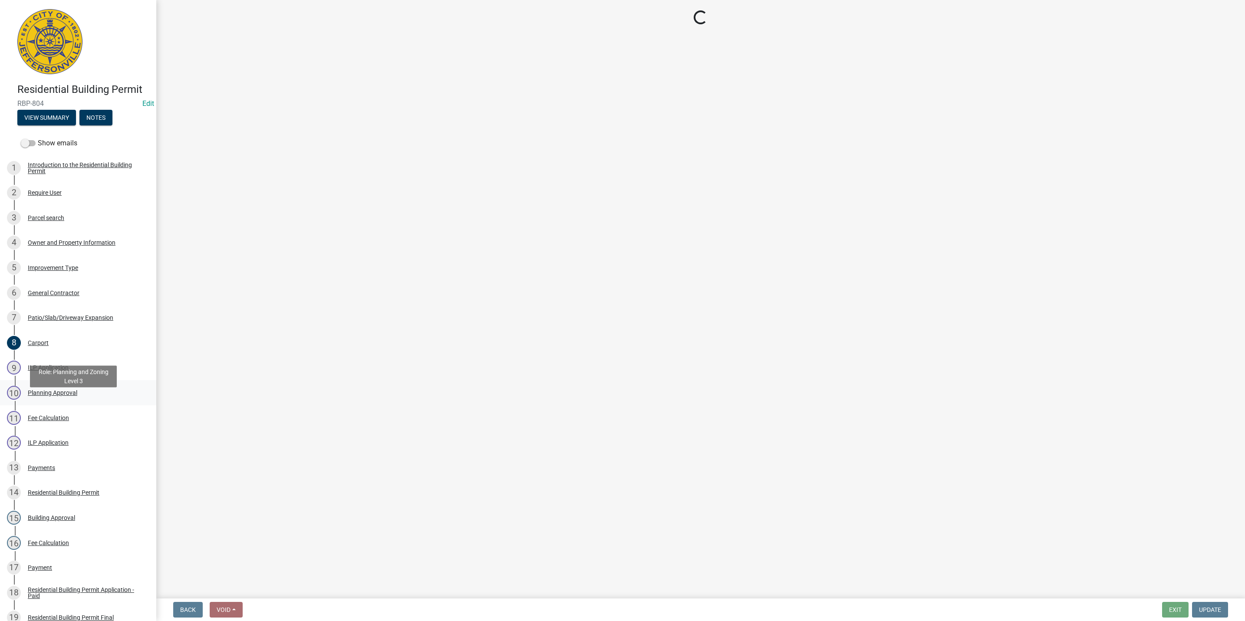
scroll to position [0, 0]
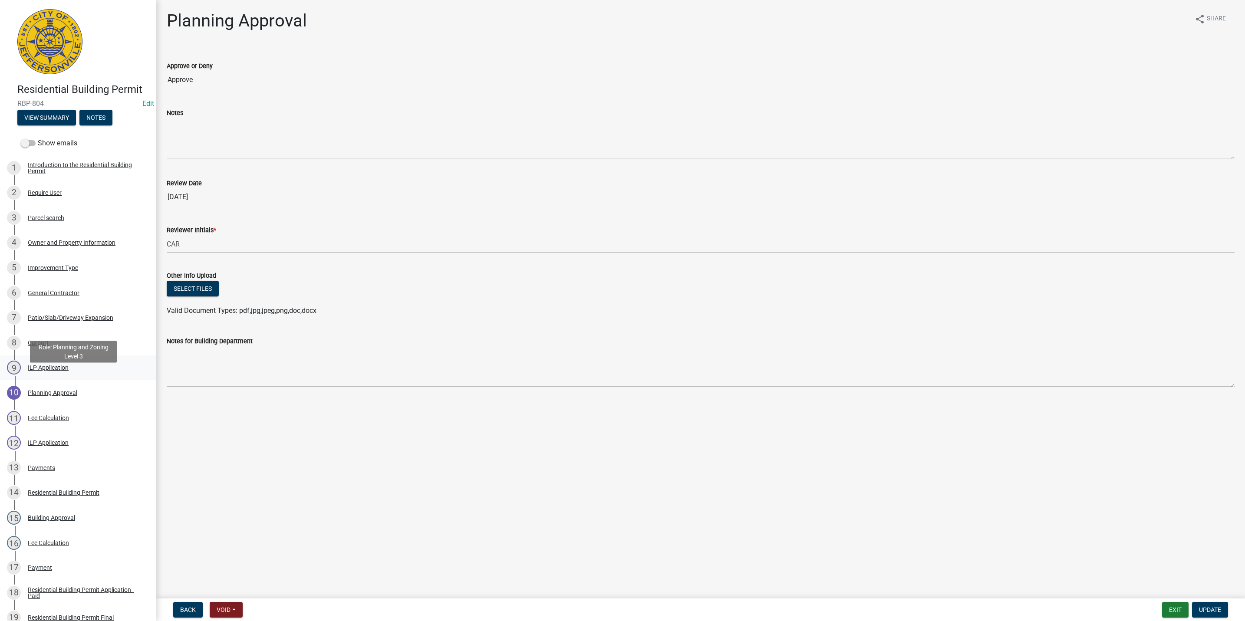
click at [69, 375] on div "9 ILP Application" at bounding box center [74, 368] width 135 height 14
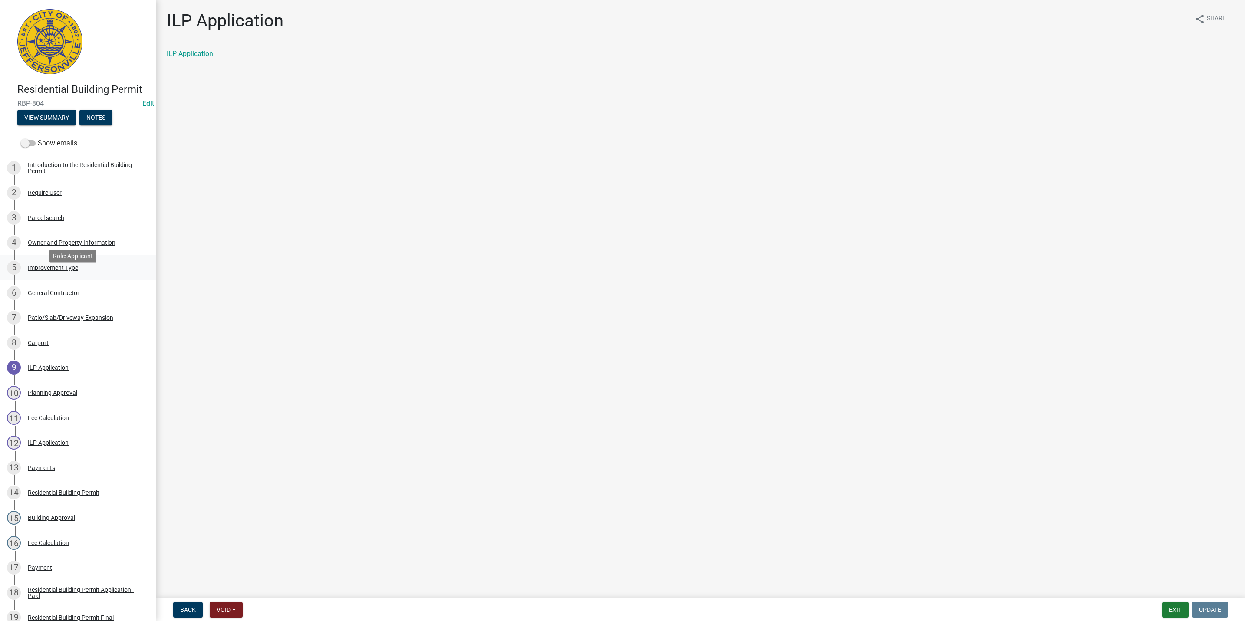
click at [122, 275] on div "5 Improvement Type" at bounding box center [74, 268] width 135 height 14
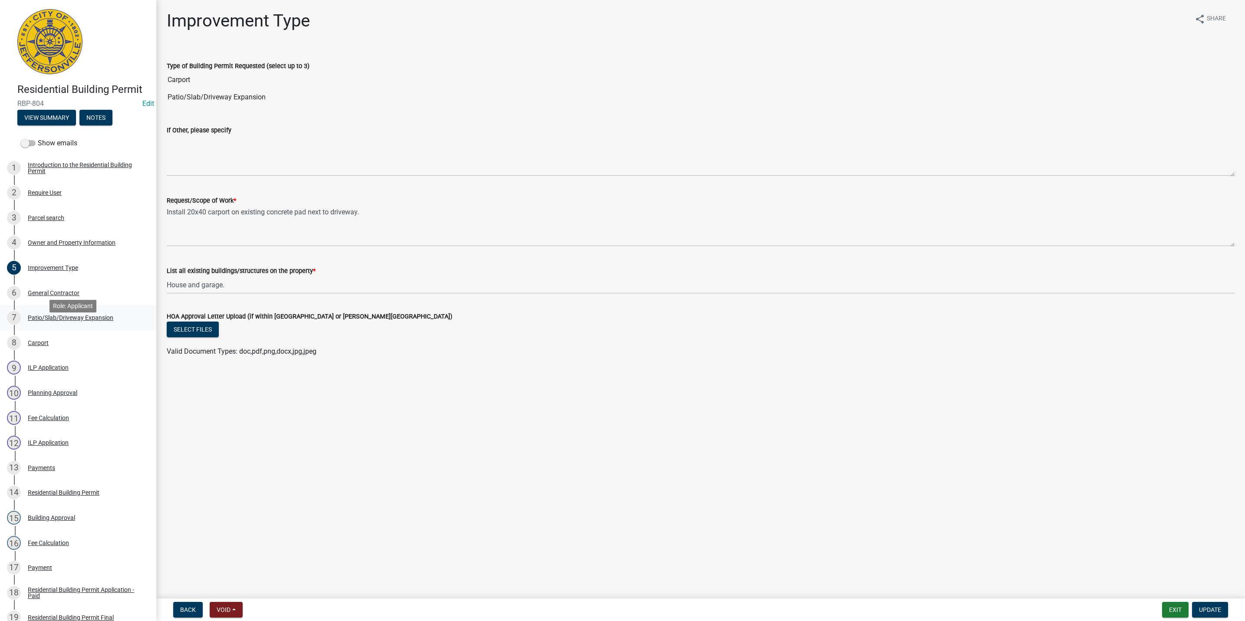
click at [73, 321] on div "Patio/Slab/Driveway Expansion" at bounding box center [71, 318] width 86 height 6
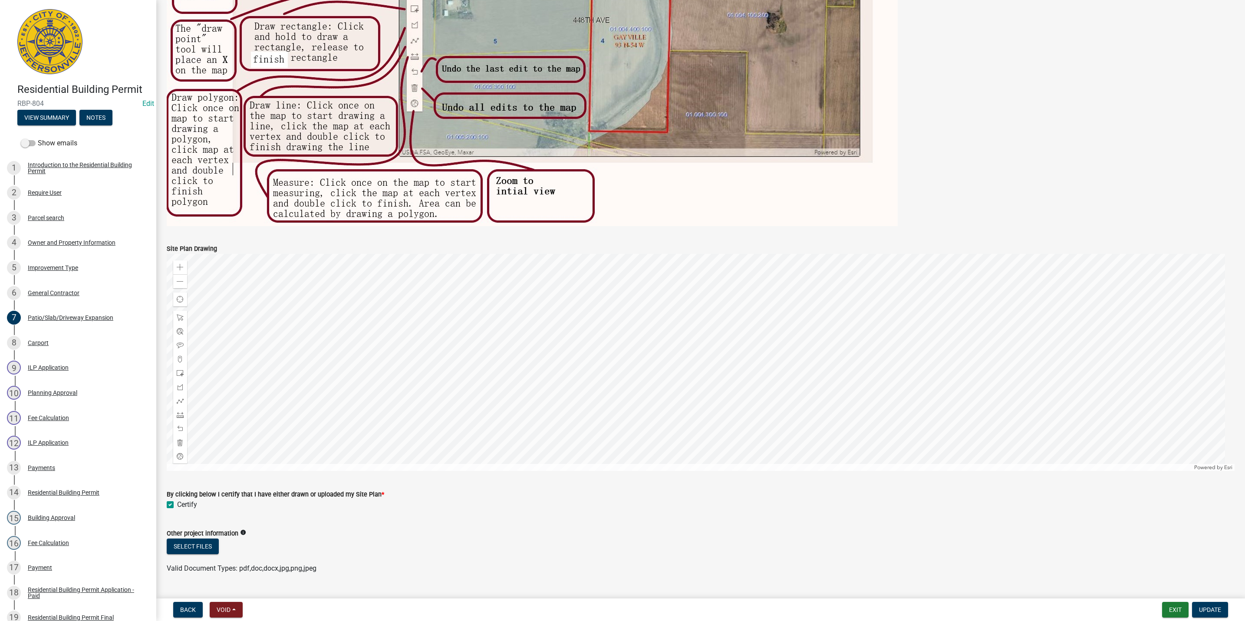
scroll to position [513, 0]
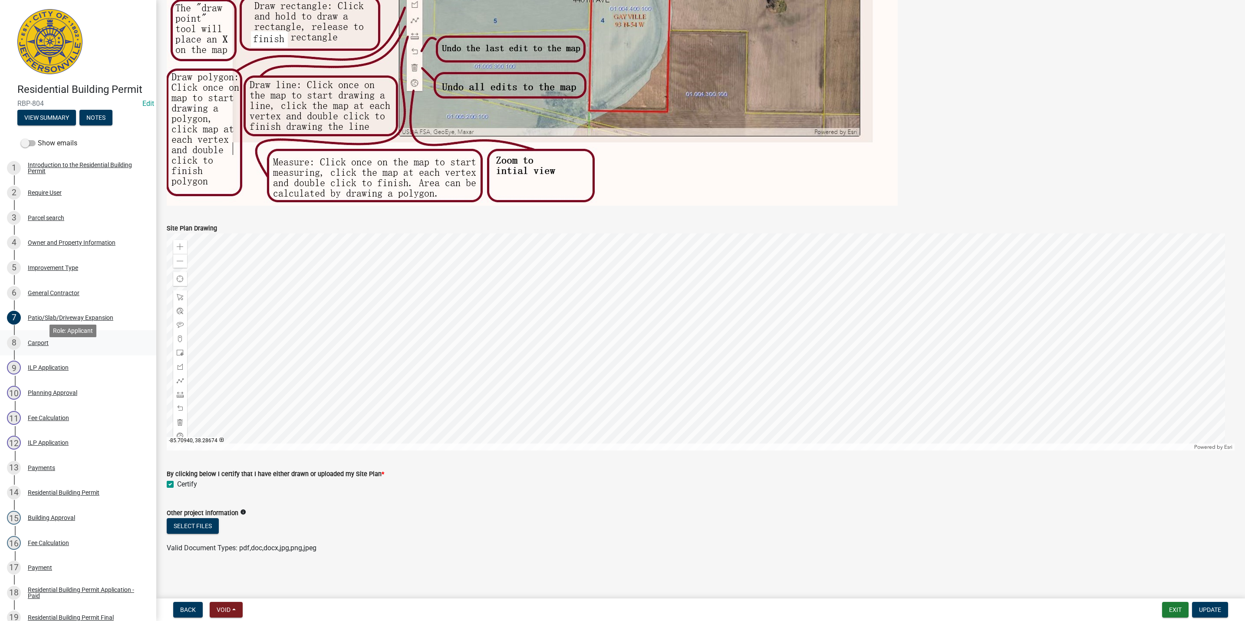
click at [53, 350] on div "8 Carport" at bounding box center [74, 343] width 135 height 14
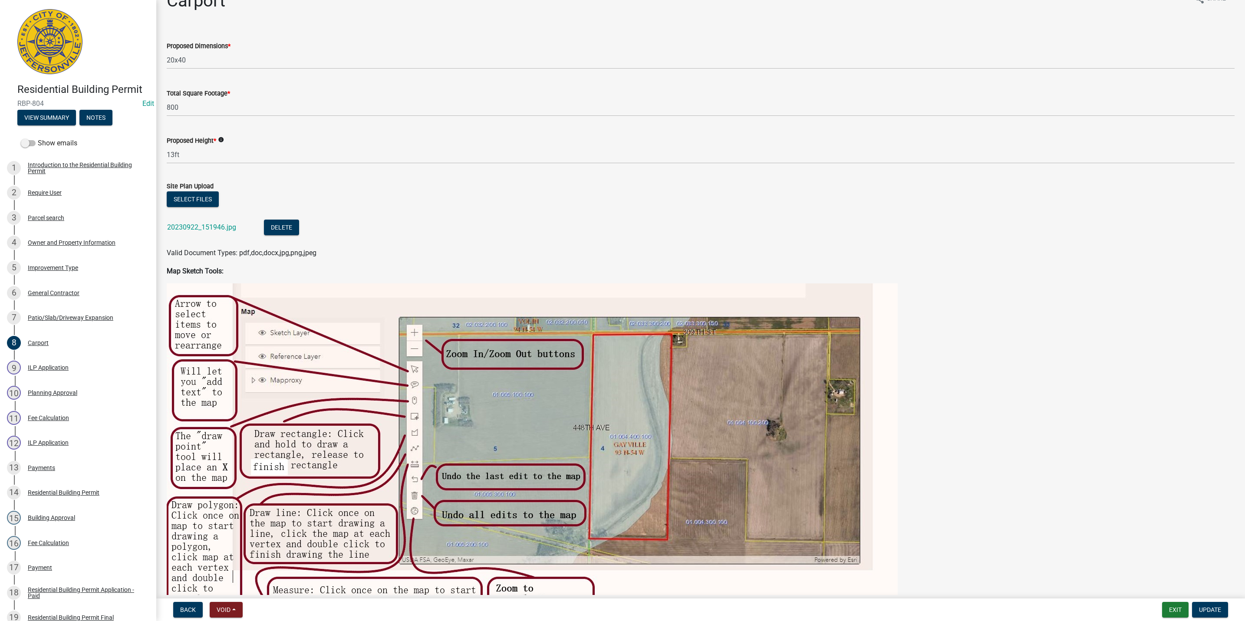
scroll to position [0, 0]
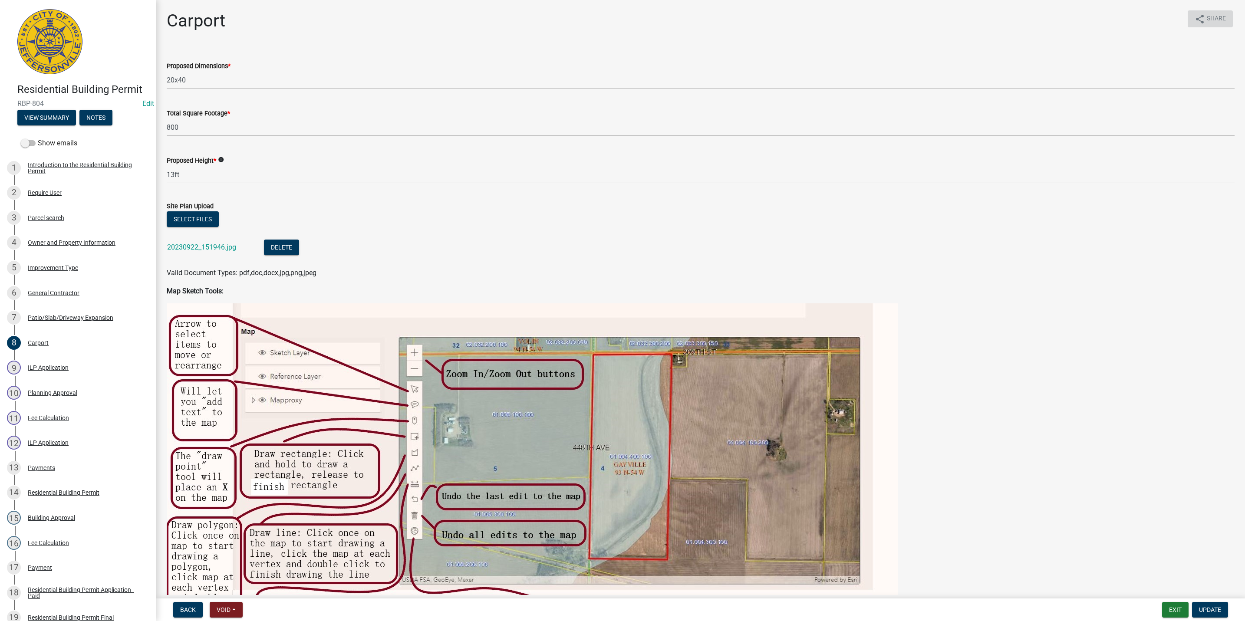
click at [1202, 13] on button "share Share" at bounding box center [1210, 18] width 45 height 17
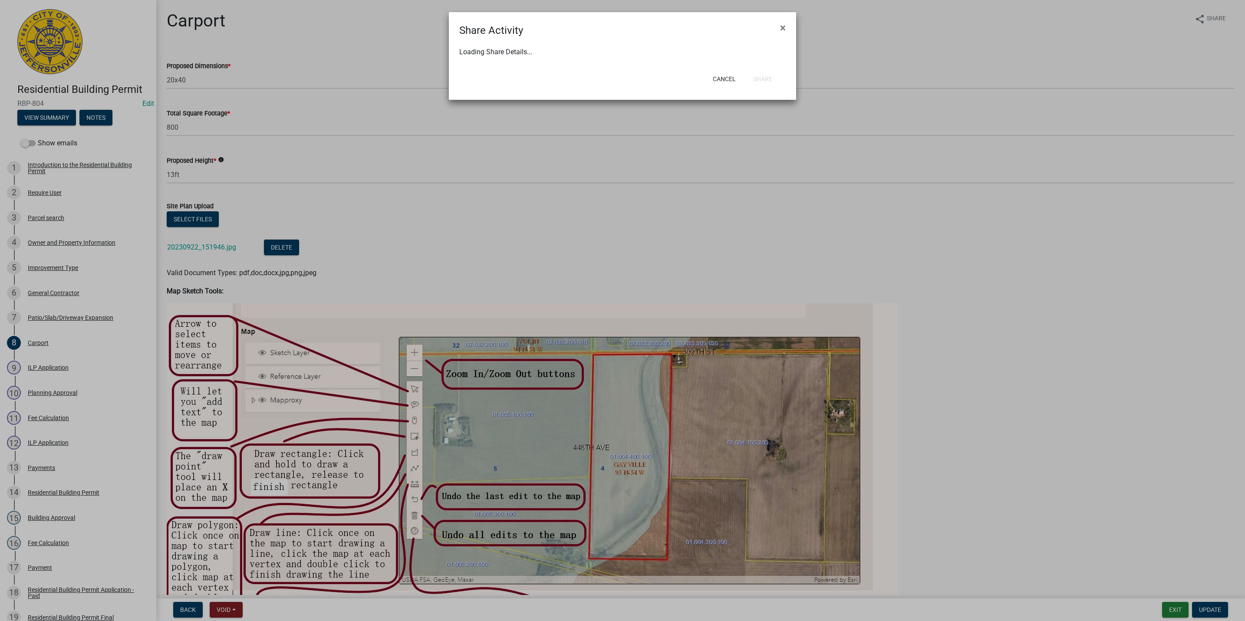
select select "1"
select select "0"
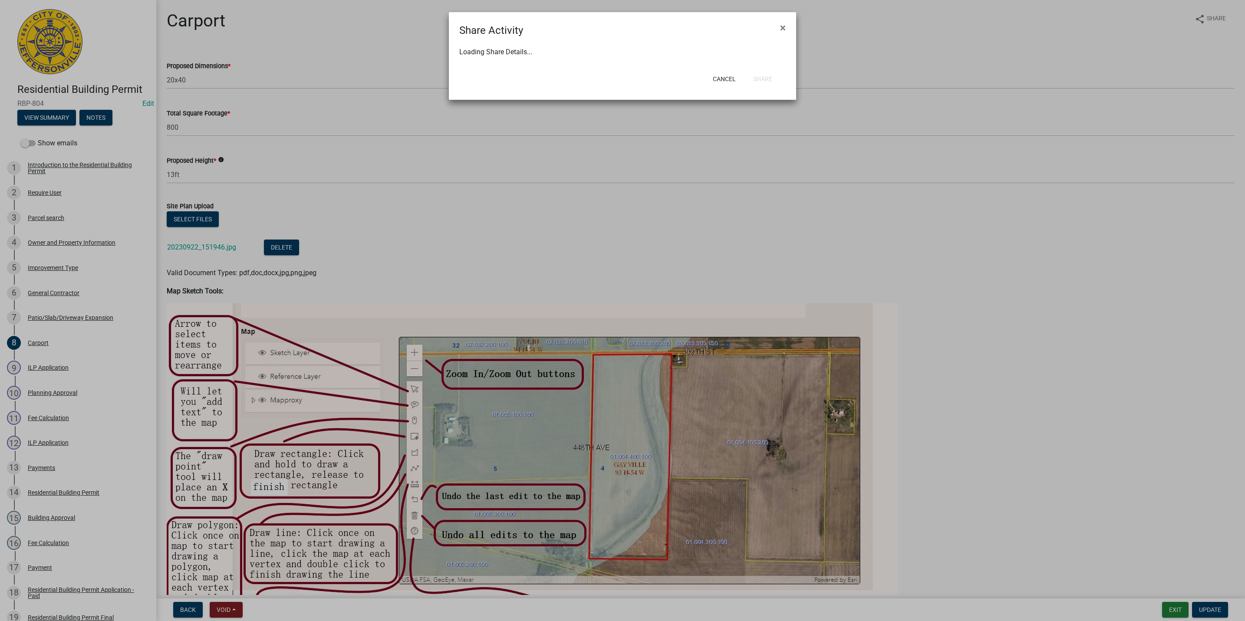
select select "0"
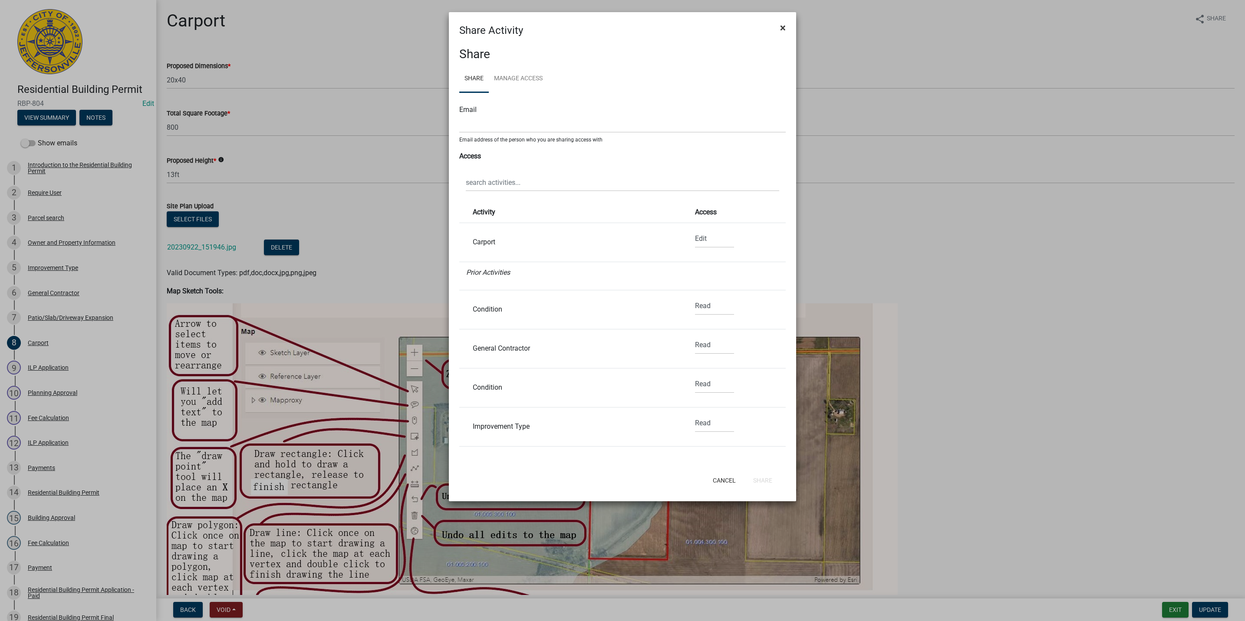
click at [779, 29] on button "×" at bounding box center [783, 28] width 20 height 24
